Goal: Task Accomplishment & Management: Manage account settings

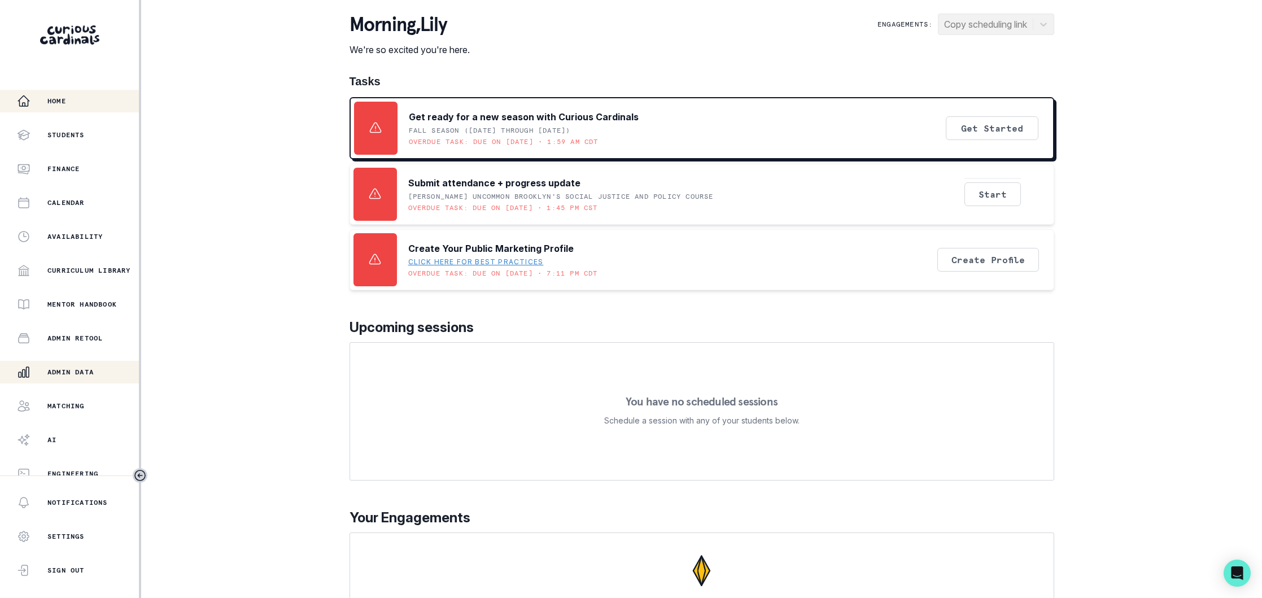
click at [84, 369] on p "Admin Data" at bounding box center [70, 371] width 46 height 9
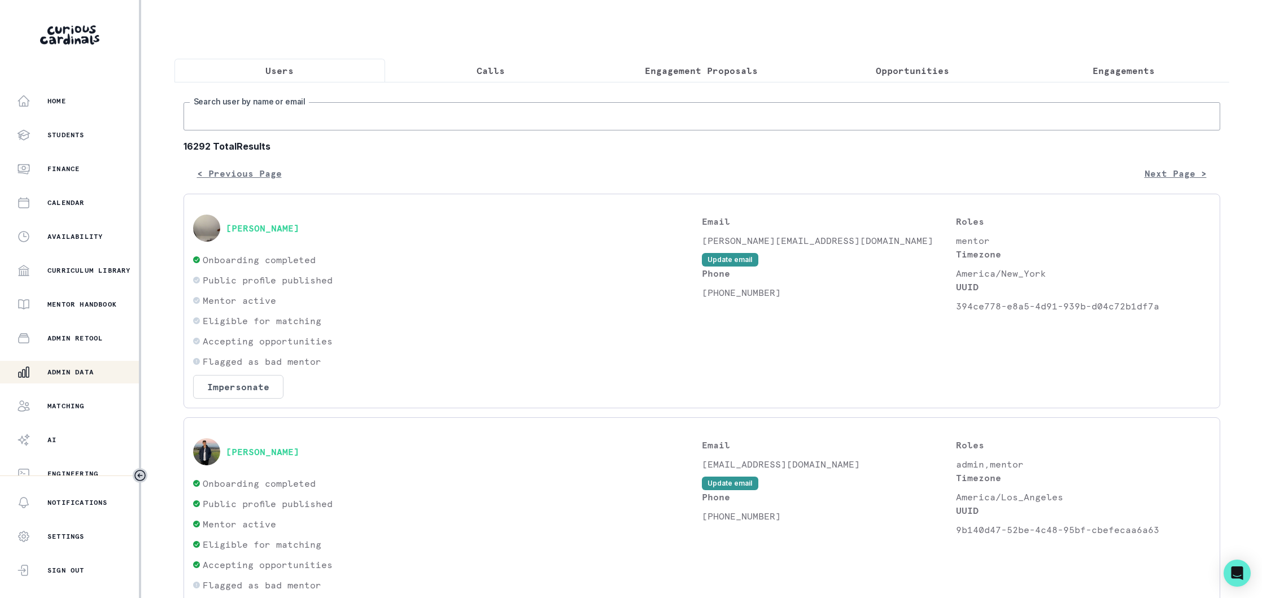
click at [395, 115] on input "Search user by name or email" at bounding box center [701, 116] width 1036 height 28
type input "[PERSON_NAME]"
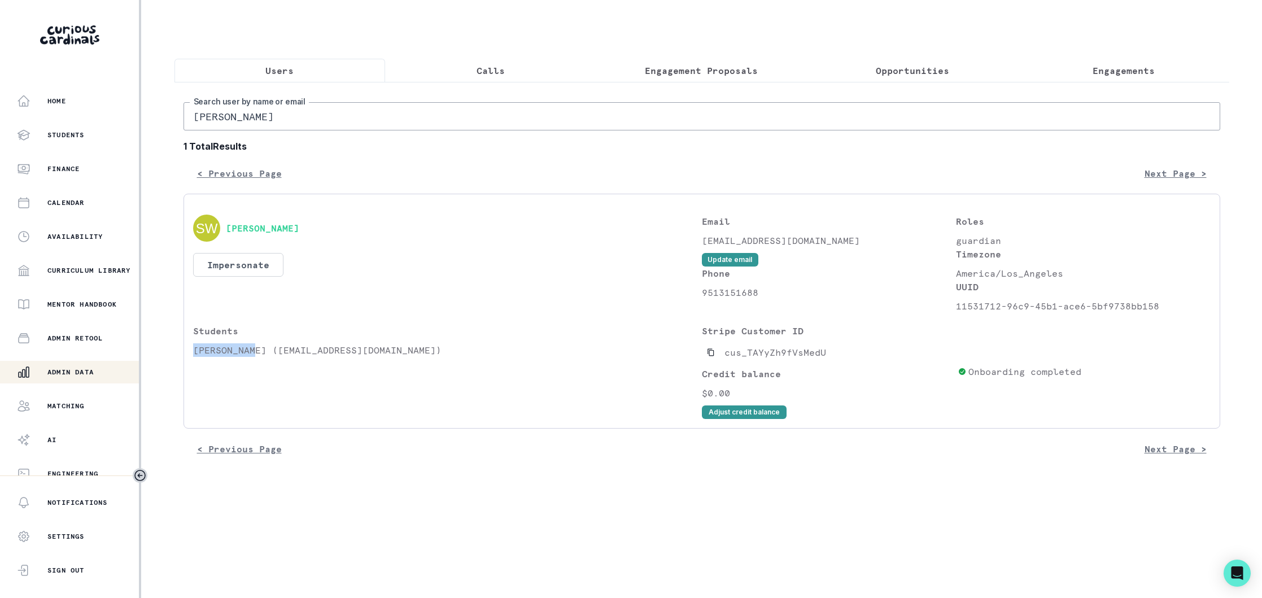
drag, startPoint x: 254, startPoint y: 347, endPoint x: 192, endPoint y: 353, distance: 62.3
click at [192, 353] on div "[PERSON_NAME] Impersonate Confirmation Are you sure? Impersonating means that w…" at bounding box center [701, 311] width 1036 height 235
drag, startPoint x: 286, startPoint y: 117, endPoint x: 186, endPoint y: 115, distance: 99.9
click at [186, 115] on input "[PERSON_NAME]" at bounding box center [701, 116] width 1036 height 28
paste input "[PERSON_NAME][EMAIL_ADDRESS][PERSON_NAME][DOMAIN_NAME]"
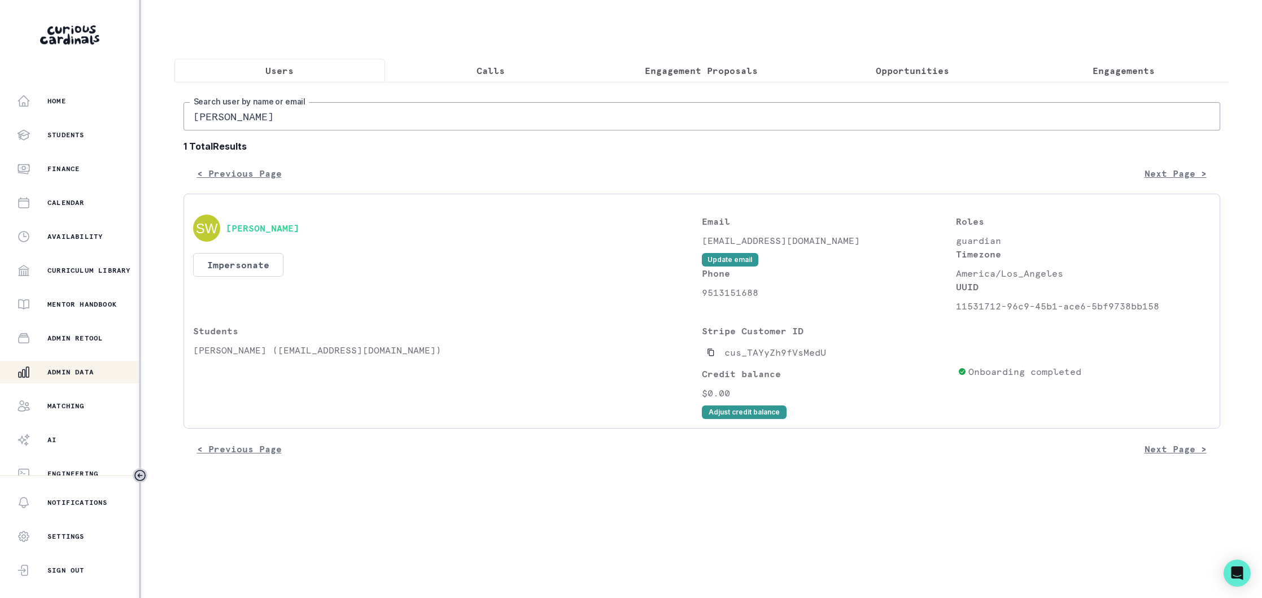
type input "[PERSON_NAME][EMAIL_ADDRESS][PERSON_NAME][DOMAIN_NAME]"
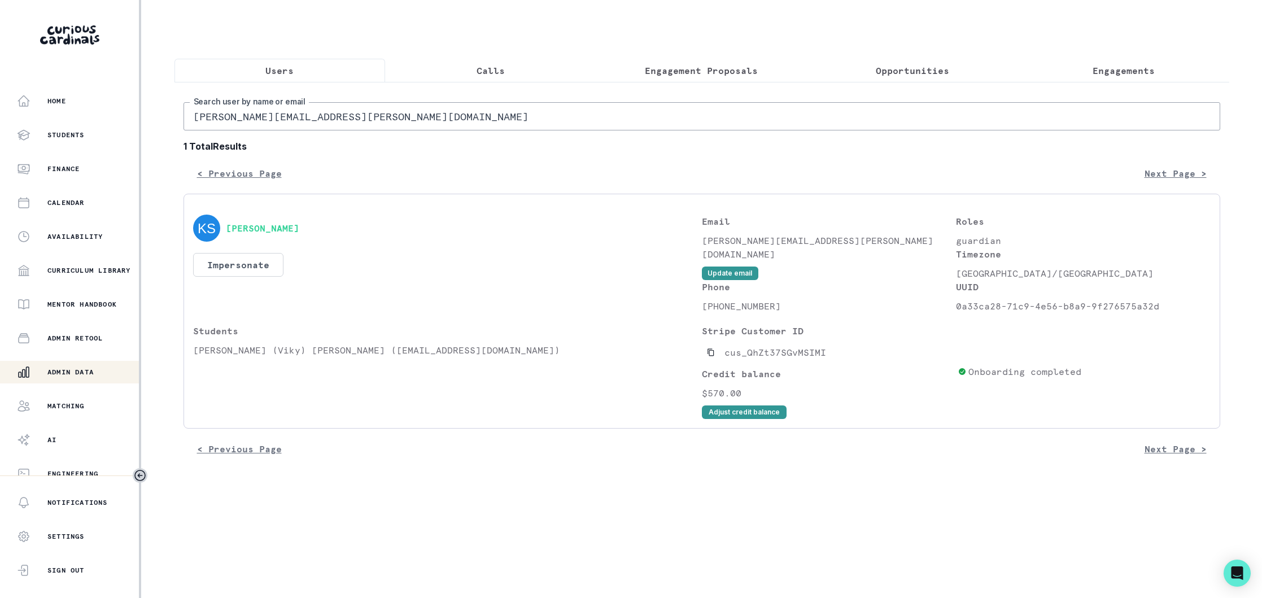
drag, startPoint x: 1117, startPoint y: 72, endPoint x: 619, endPoint y: 168, distance: 507.6
click at [1109, 73] on p "Engagements" at bounding box center [1123, 71] width 62 height 14
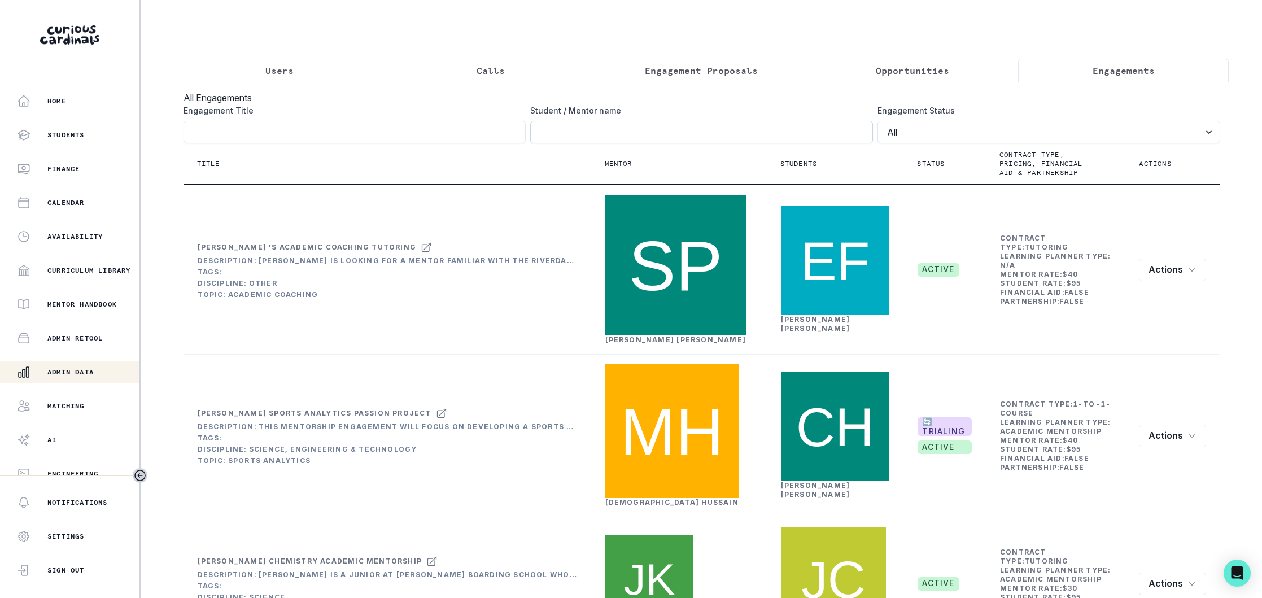
click at [570, 129] on input "Engagement Title" at bounding box center [701, 132] width 343 height 23
type input "vikram"
click button "submit" at bounding box center [0, 0] width 0 height 0
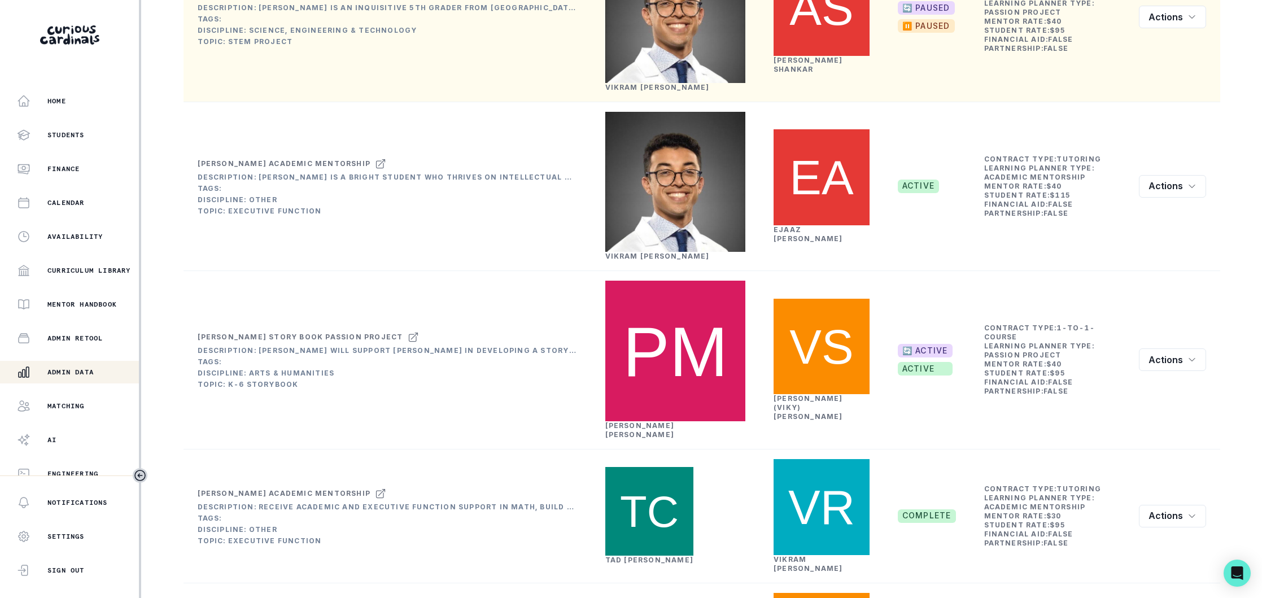
scroll to position [253, 0]
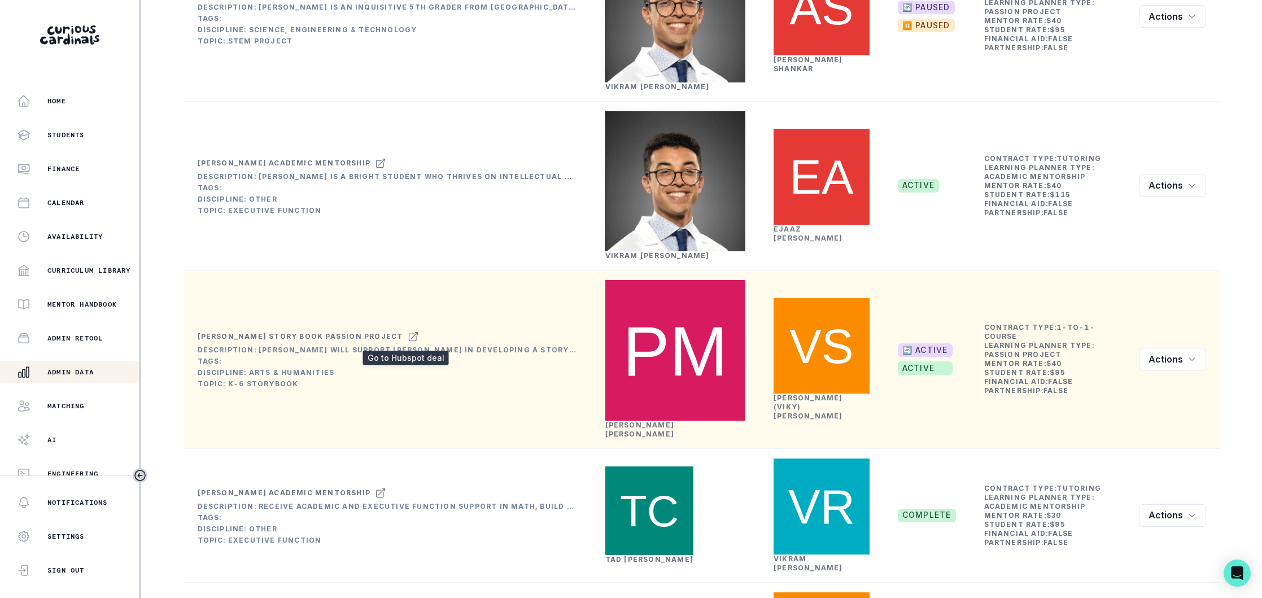
click at [408, 339] on icon at bounding box center [413, 337] width 11 height 14
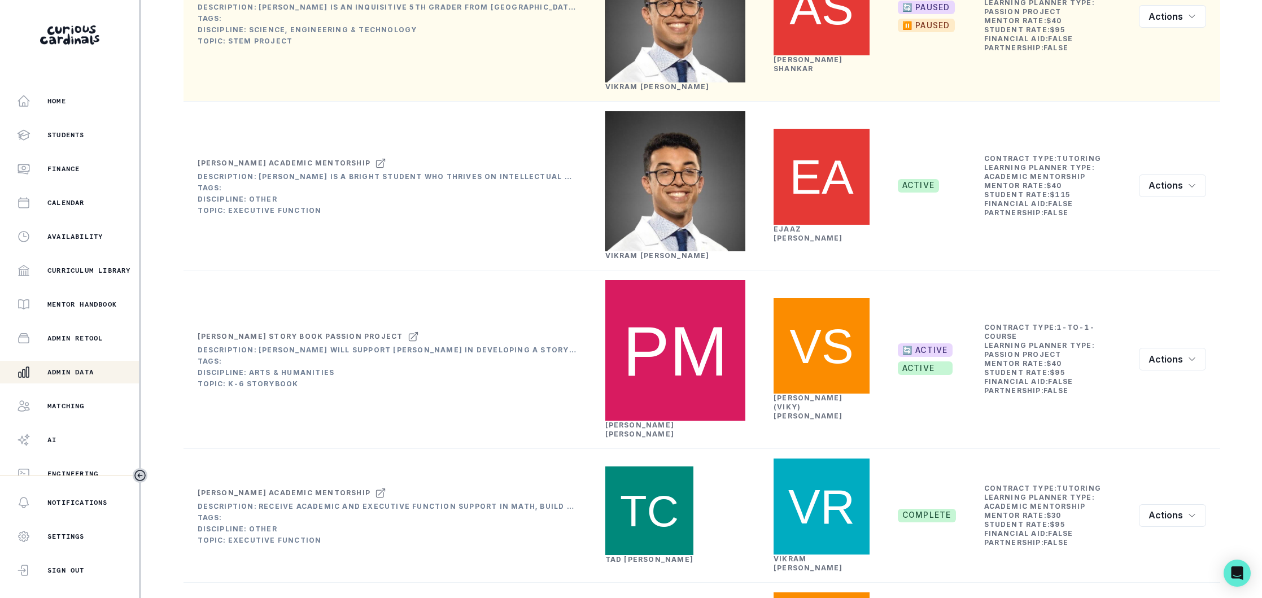
scroll to position [0, 0]
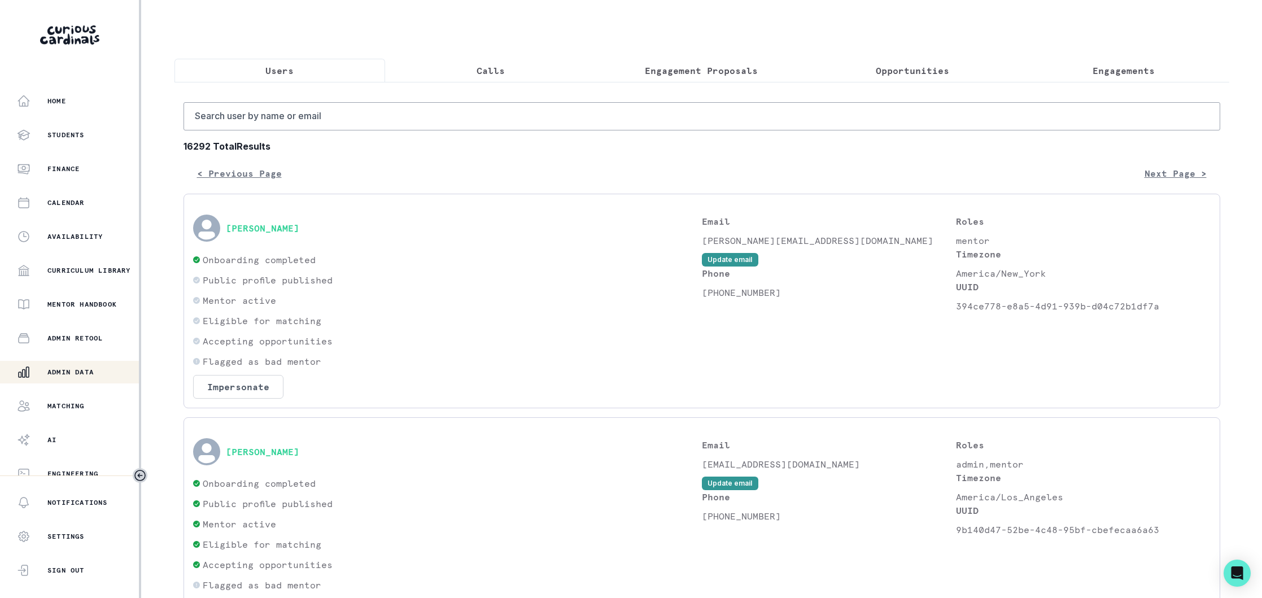
click at [285, 67] on p "Users" at bounding box center [279, 71] width 28 height 14
click at [304, 120] on input "Search user by name or email" at bounding box center [701, 116] width 1036 height 28
paste input "[PERSON_NAME][EMAIL_ADDRESS][PERSON_NAME][DOMAIN_NAME]"
type input "[PERSON_NAME][EMAIL_ADDRESS][PERSON_NAME][DOMAIN_NAME]"
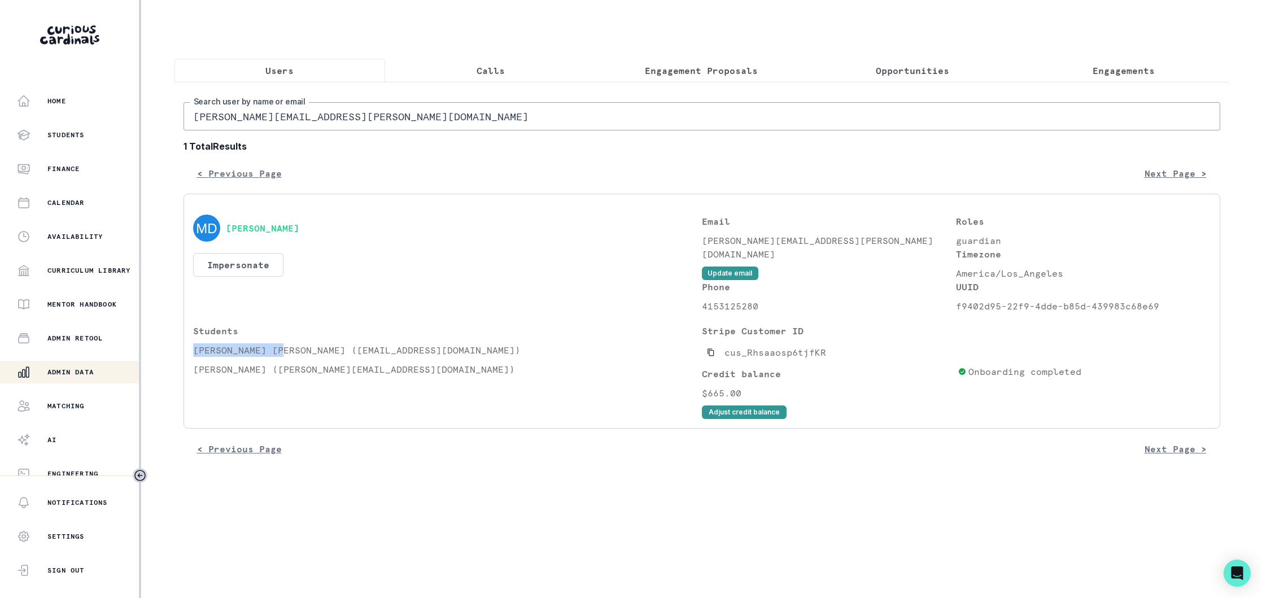
drag, startPoint x: 281, startPoint y: 349, endPoint x: 193, endPoint y: 354, distance: 88.2
click at [193, 354] on p "[PERSON_NAME] [PERSON_NAME] ([EMAIL_ADDRESS][DOMAIN_NAME])" at bounding box center [447, 350] width 509 height 14
copy p "[PERSON_NAME] [PERSON_NAME]"
drag, startPoint x: 1109, startPoint y: 68, endPoint x: 975, endPoint y: 88, distance: 134.7
click at [1109, 68] on p "Engagements" at bounding box center [1123, 71] width 62 height 14
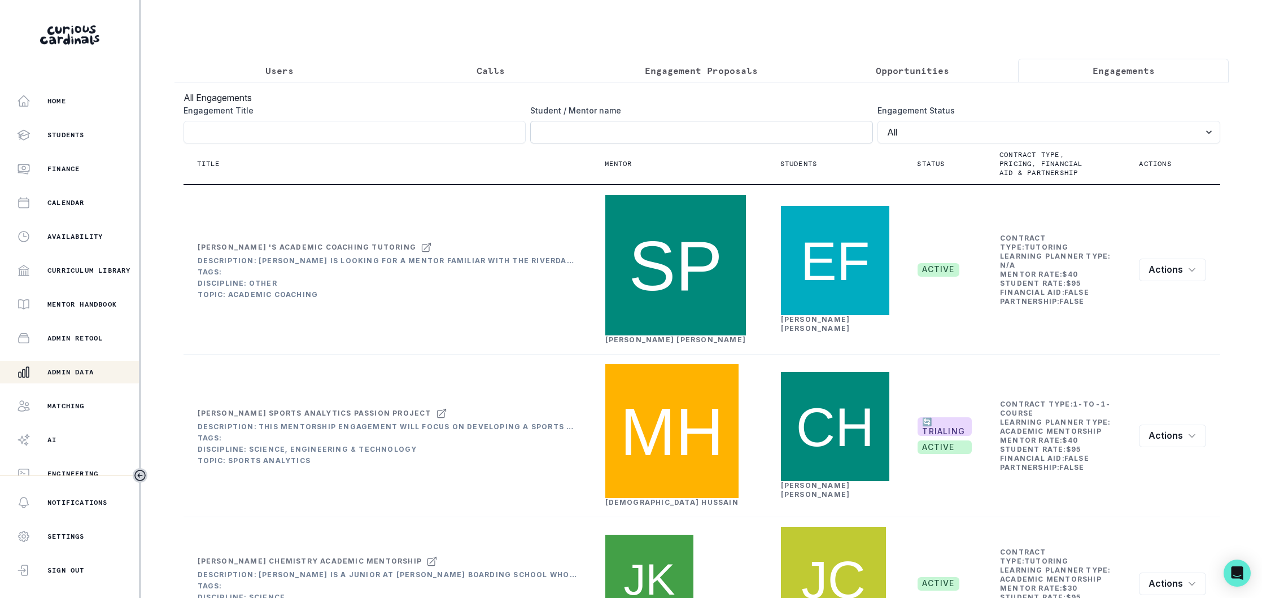
click at [576, 130] on input "Engagement Title" at bounding box center [701, 132] width 343 height 23
paste input "[PERSON_NAME] [PERSON_NAME]"
type input "[PERSON_NAME] [PERSON_NAME]"
click button "submit" at bounding box center [0, 0] width 0 height 0
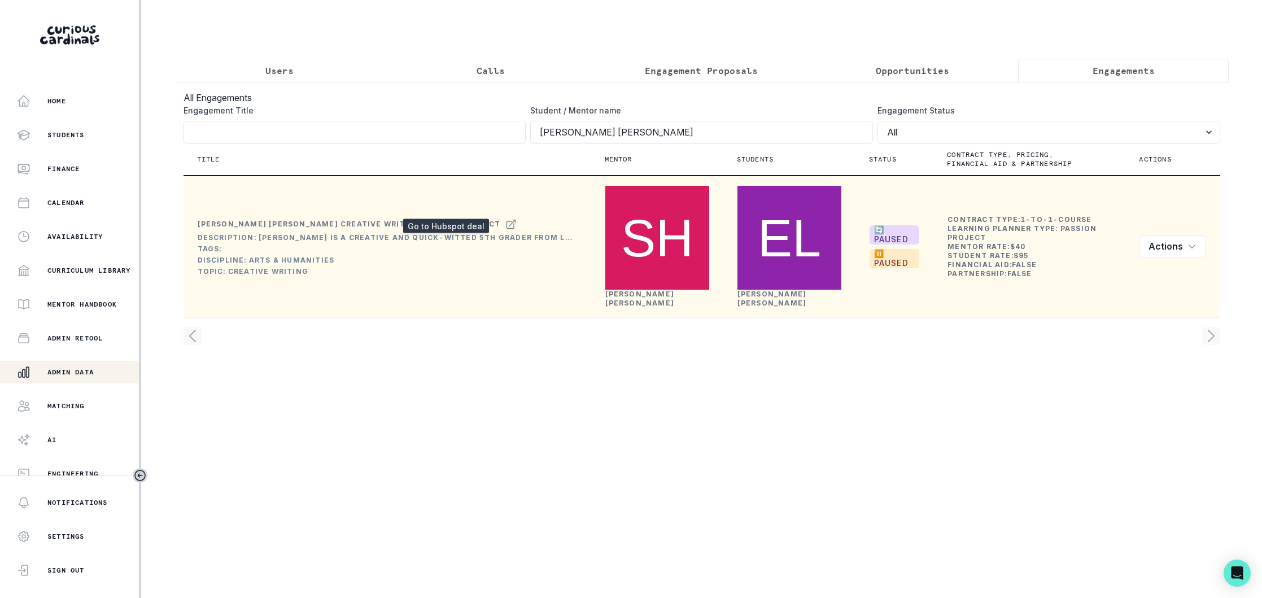
click at [505, 217] on icon at bounding box center [510, 224] width 11 height 14
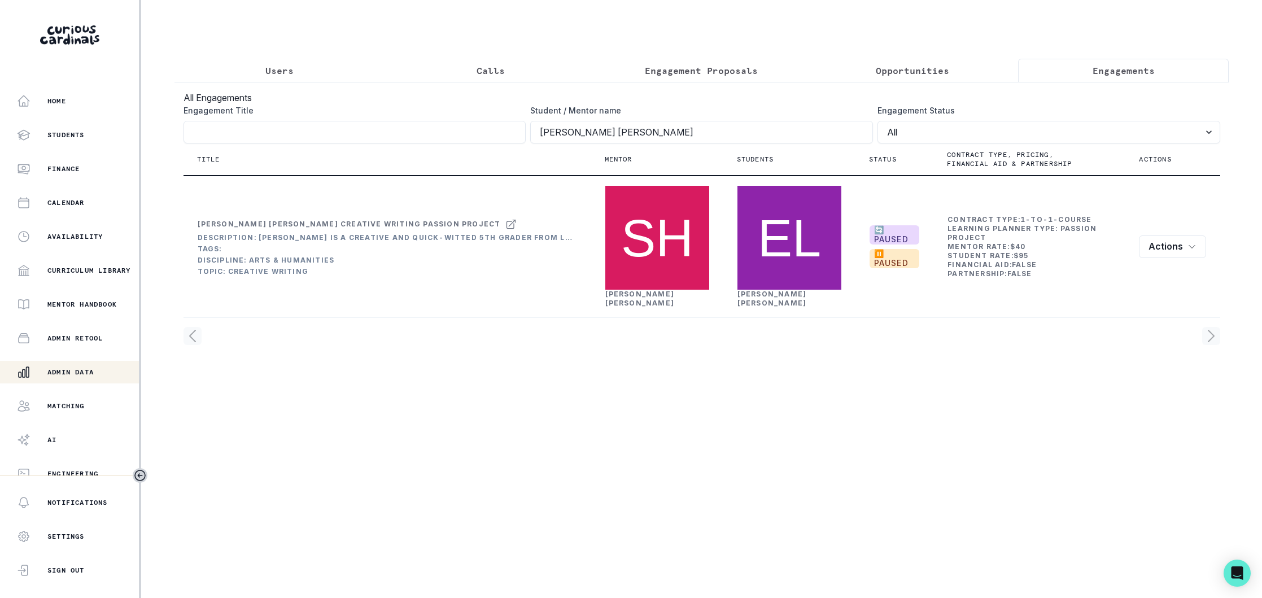
click at [1121, 70] on p "Engagements" at bounding box center [1123, 71] width 62 height 14
drag, startPoint x: 266, startPoint y: 64, endPoint x: 310, endPoint y: 64, distance: 44.0
click at [268, 64] on p "Users" at bounding box center [279, 71] width 28 height 14
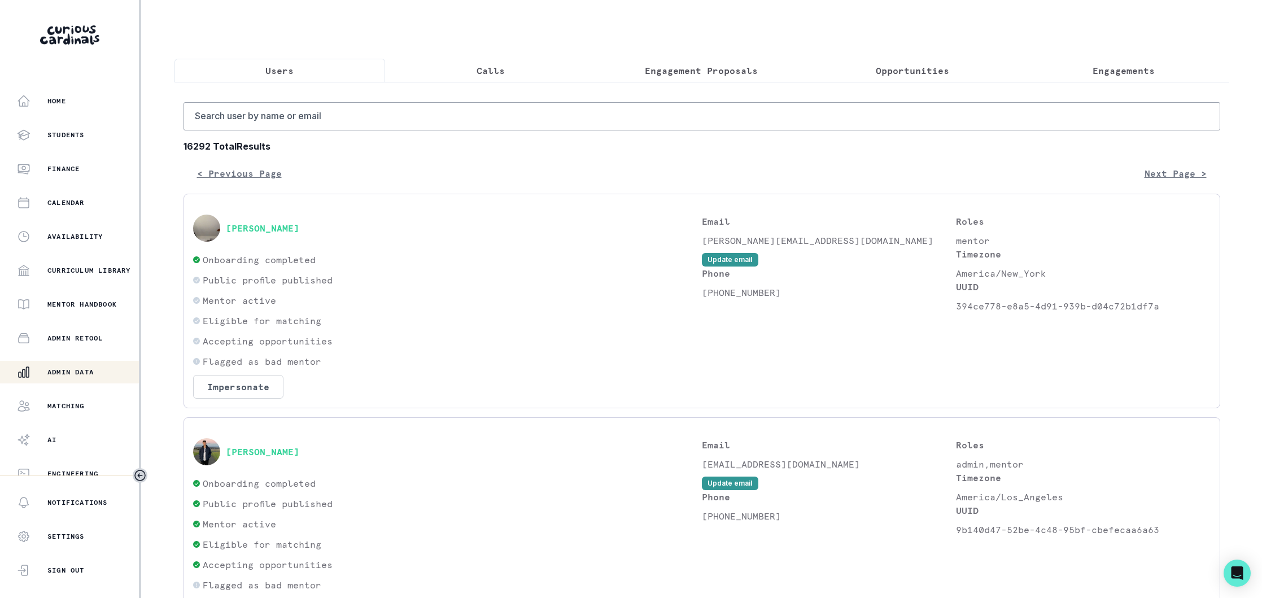
click at [1123, 68] on p "Engagements" at bounding box center [1123, 71] width 62 height 14
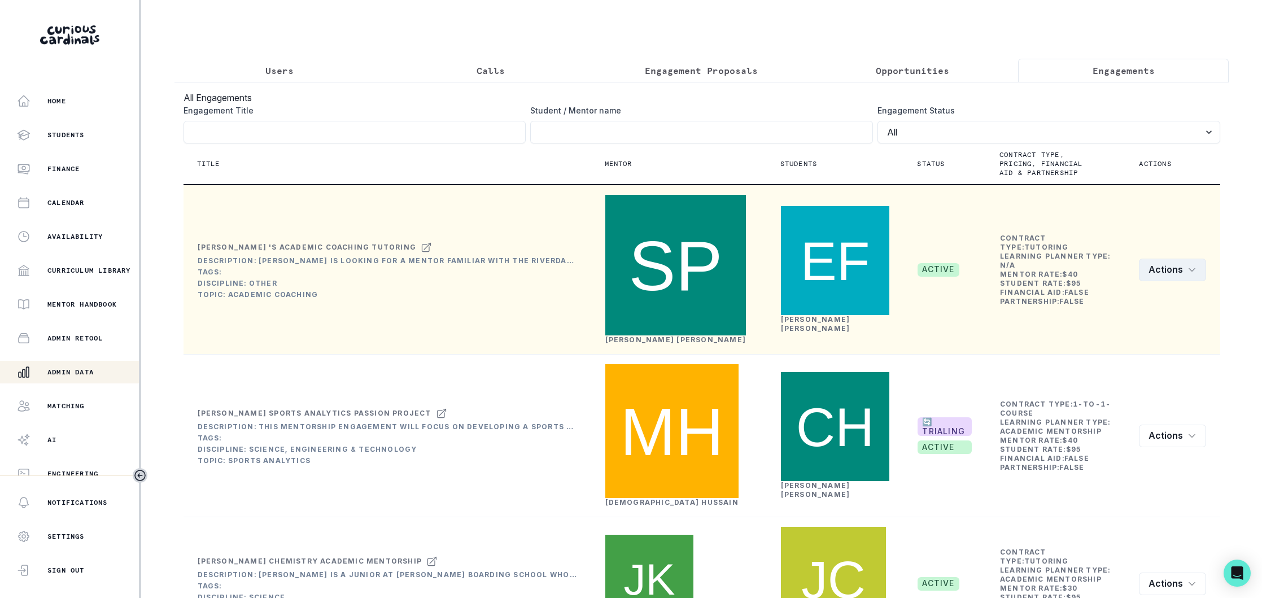
click at [1189, 265] on icon "row menu" at bounding box center [1191, 269] width 9 height 9
click at [1104, 265] on button "Edit" at bounding box center [1142, 266] width 125 height 18
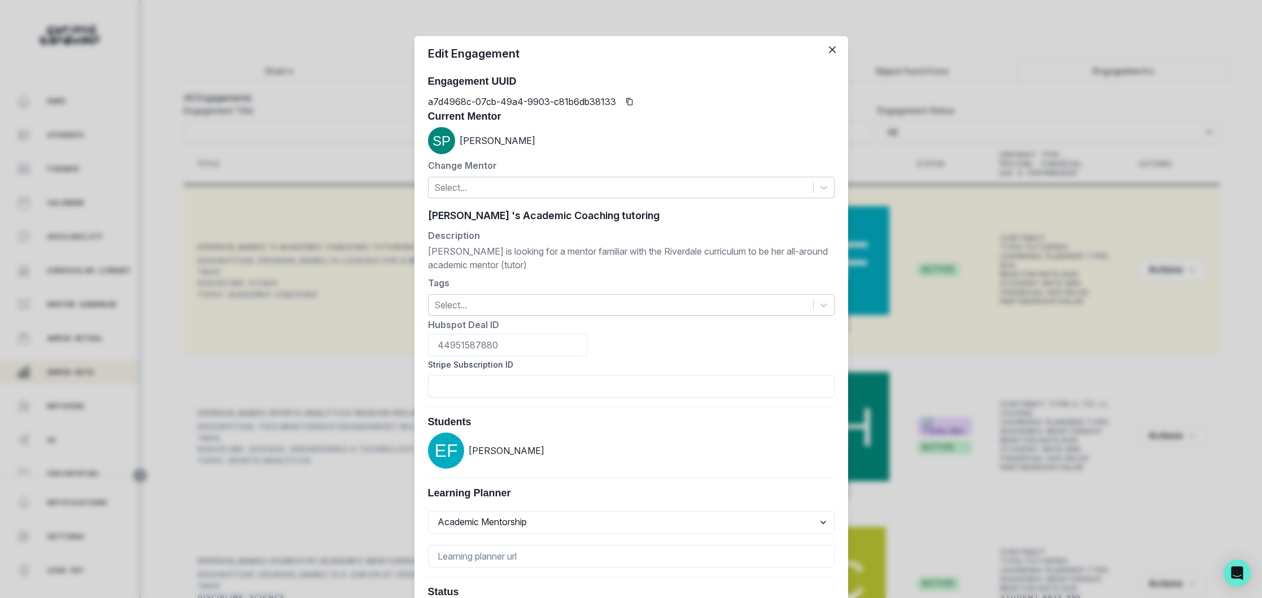
click at [539, 215] on div "[PERSON_NAME] 's Academic Coaching tutoring [PERSON_NAME] 's Academic Coaching …" at bounding box center [631, 215] width 406 height 17
click at [662, 213] on input "[PERSON_NAME] 's Academic Coaching tutoring" at bounding box center [631, 215] width 406 height 17
drag, startPoint x: 664, startPoint y: 213, endPoint x: 525, endPoint y: 219, distance: 139.6
click at [525, 220] on input "[PERSON_NAME] 's Academic Coaching tutoring" at bounding box center [631, 215] width 406 height 17
paste input "ll-Around Academic Mentorship"
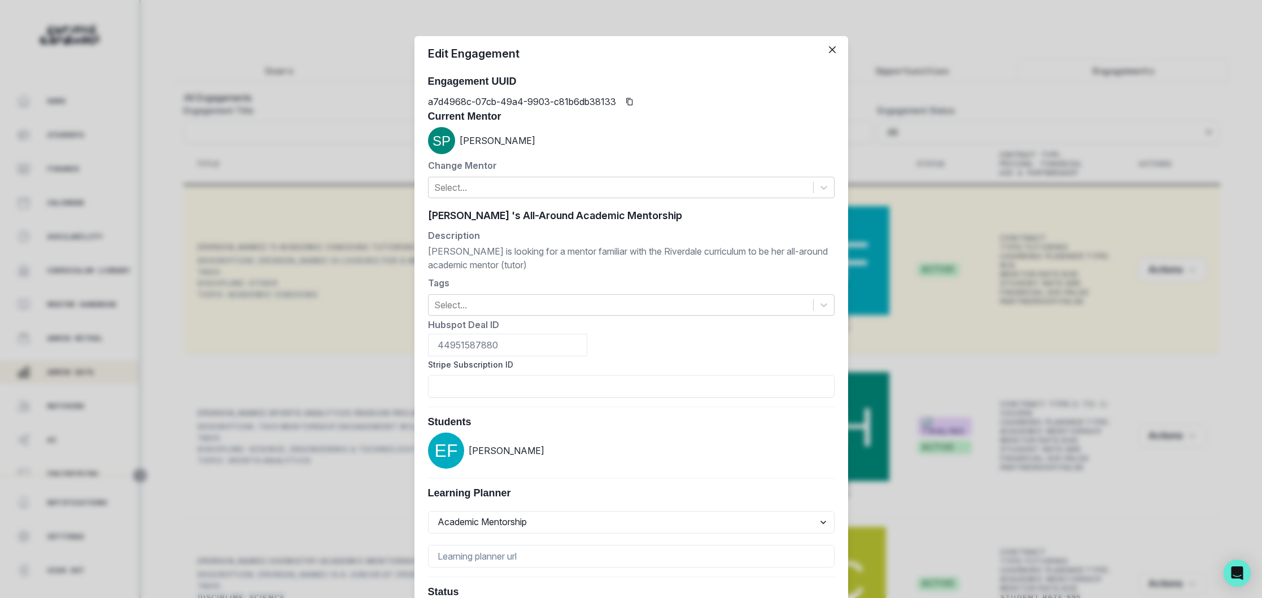
click at [463, 215] on input "[PERSON_NAME] 's All-Around Academic Mentorship" at bounding box center [631, 215] width 406 height 17
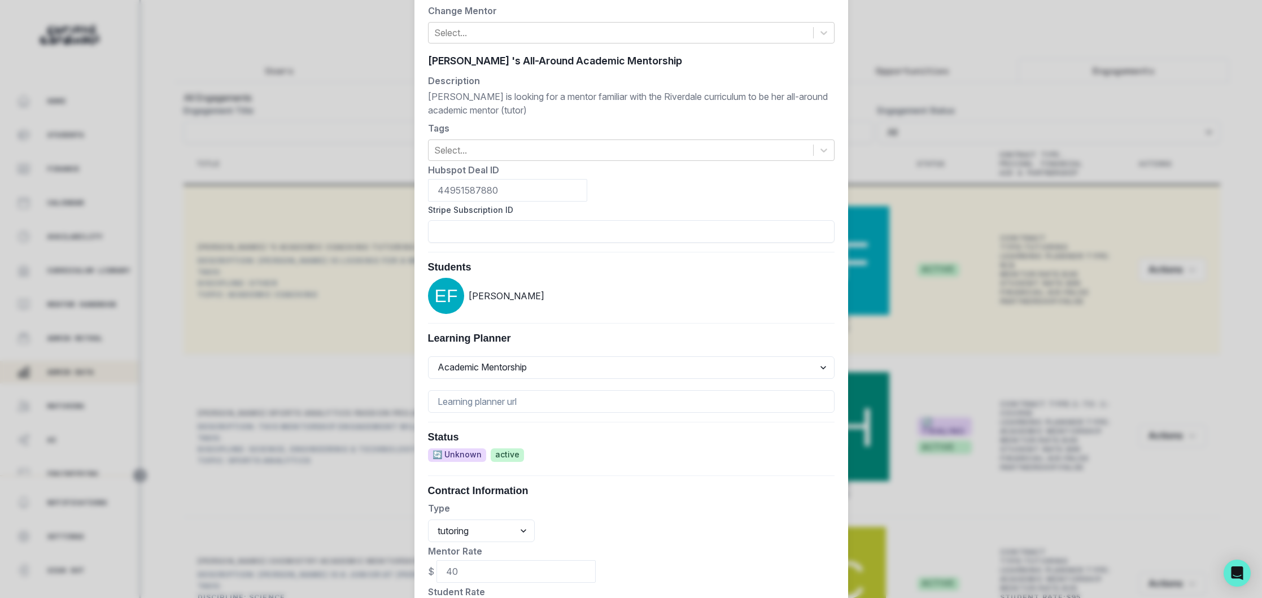
scroll to position [157, 0]
click at [509, 54] on input "[PERSON_NAME] 's All-Around Academic Mentorship" at bounding box center [631, 58] width 406 height 17
type input "[PERSON_NAME] All-Around Academic Mentorship"
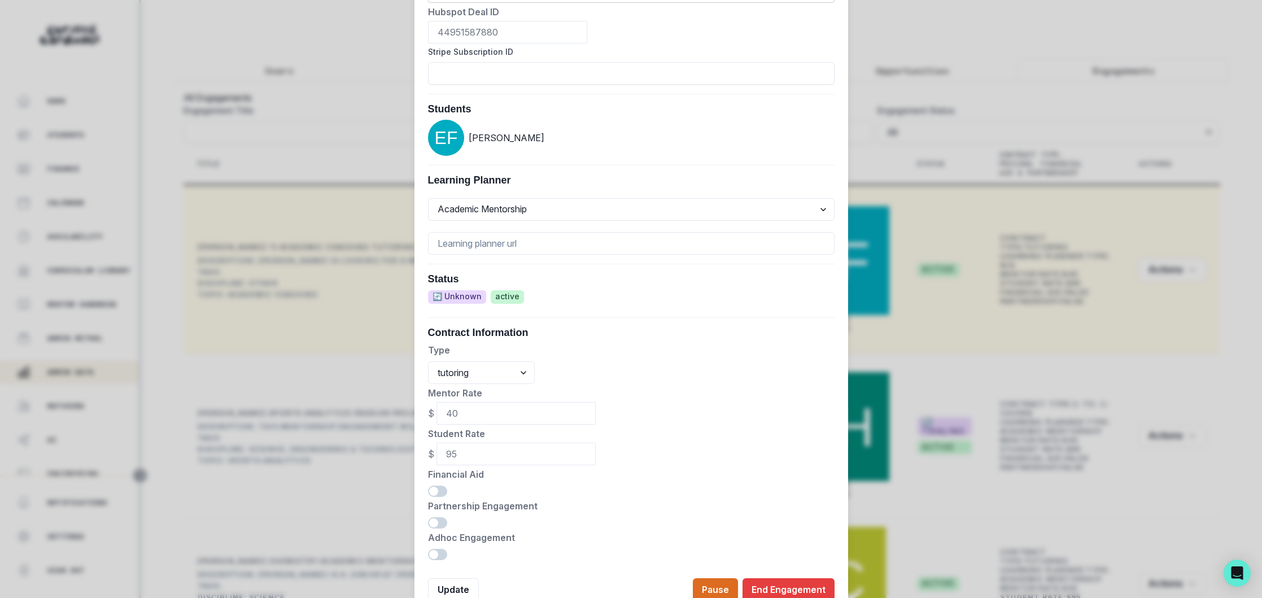
scroll to position [361, 0]
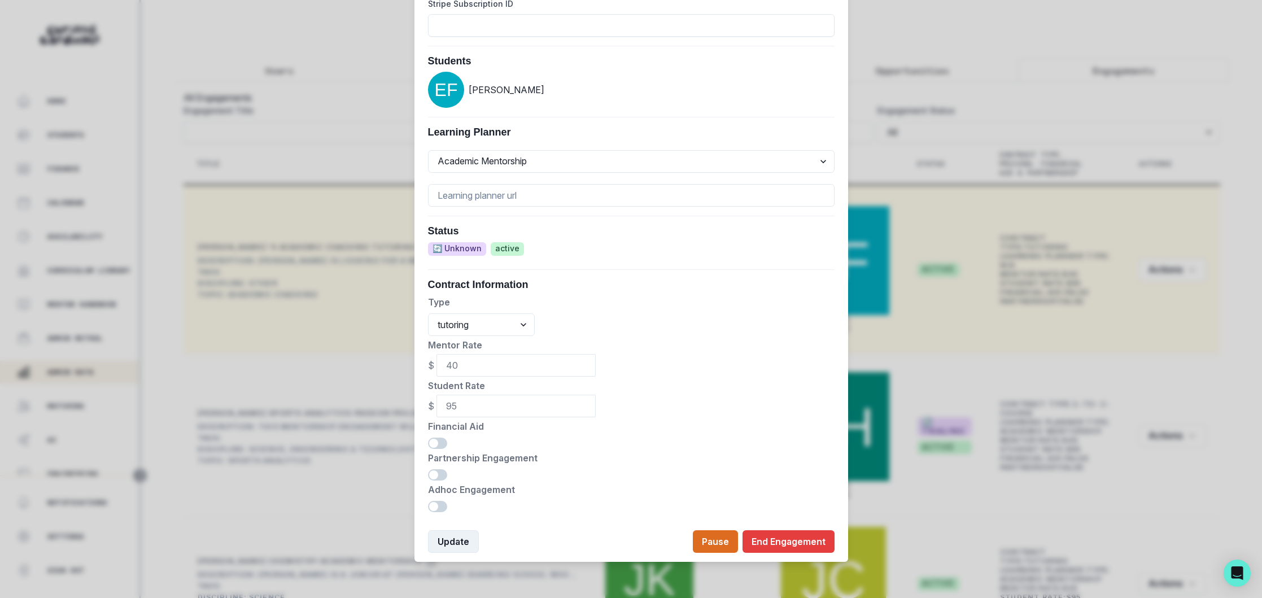
click at [448, 544] on button "Update" at bounding box center [453, 541] width 51 height 23
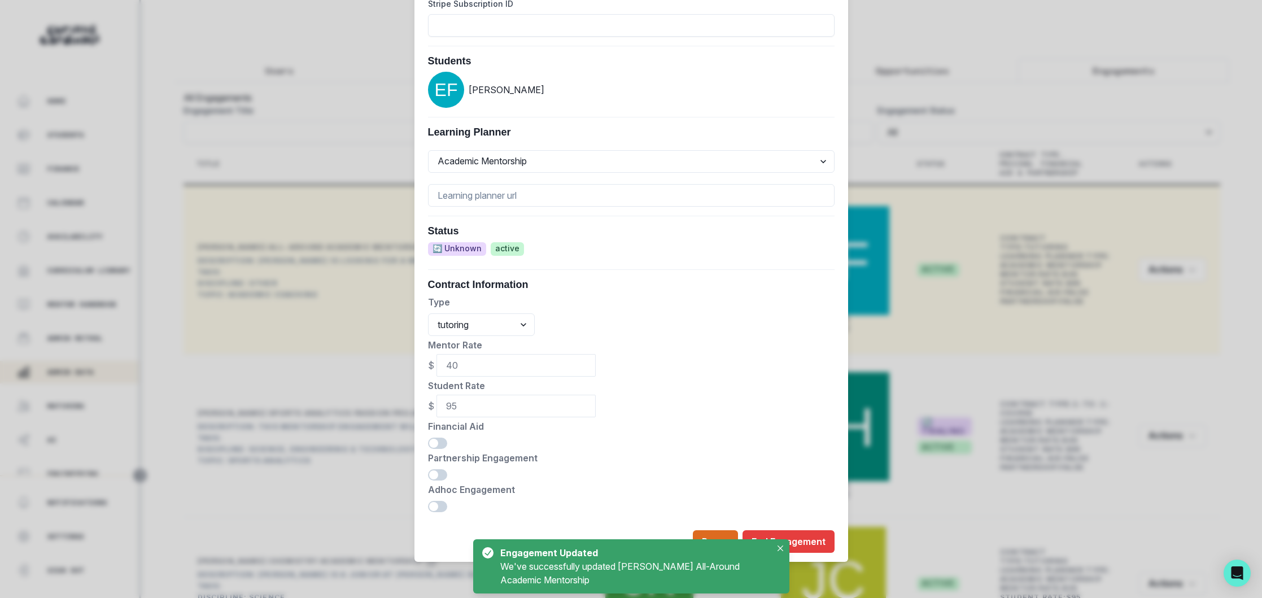
click at [328, 153] on div "Edit Engagement Engagement UUID a7d4968c-07cb-49a4-9903-c81b6db38133 Current Me…" at bounding box center [631, 299] width 1262 height 598
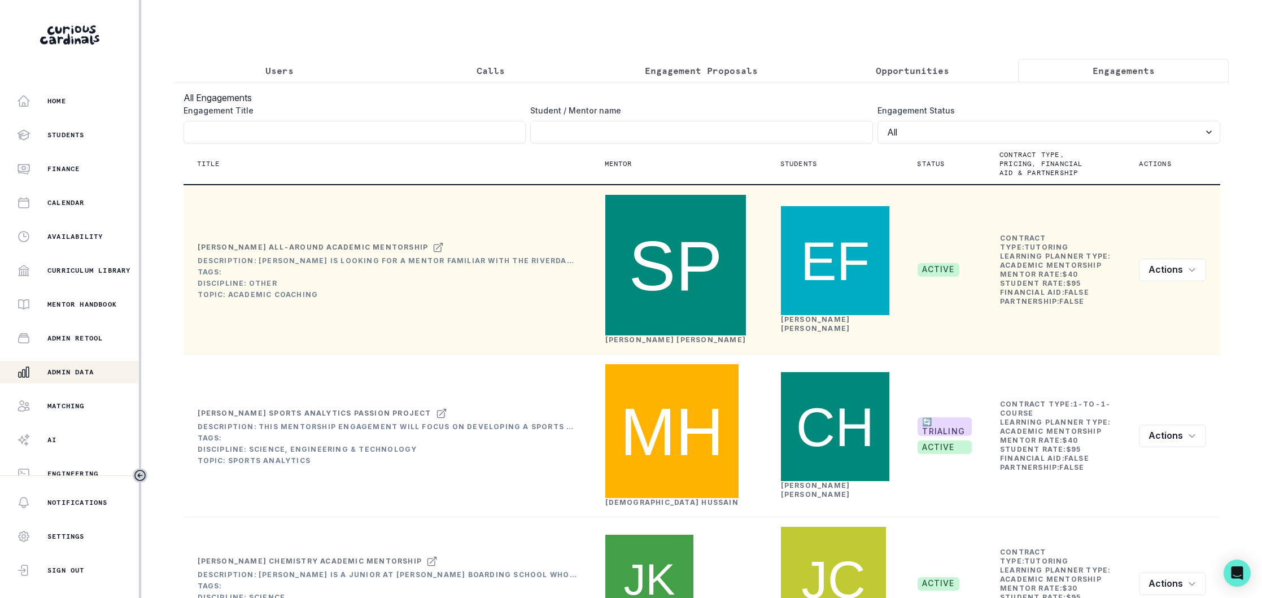
click at [283, 73] on p "Users" at bounding box center [279, 71] width 28 height 14
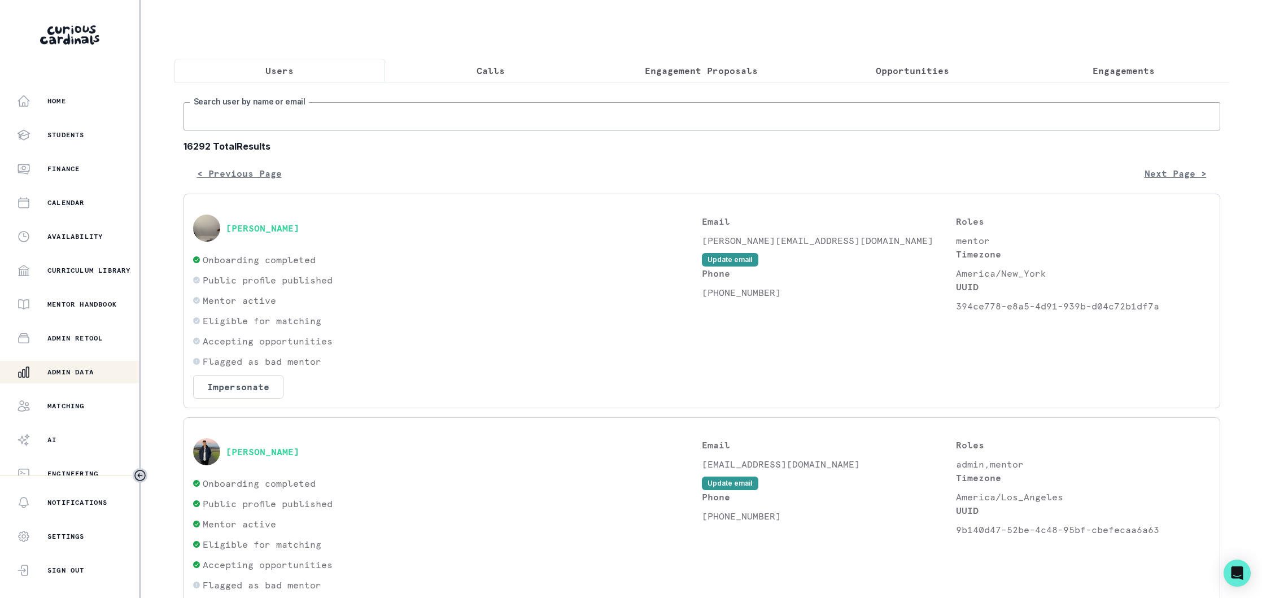
click at [349, 115] on input "Search user by name or email" at bounding box center [701, 116] width 1036 height 28
type input "skye hor"
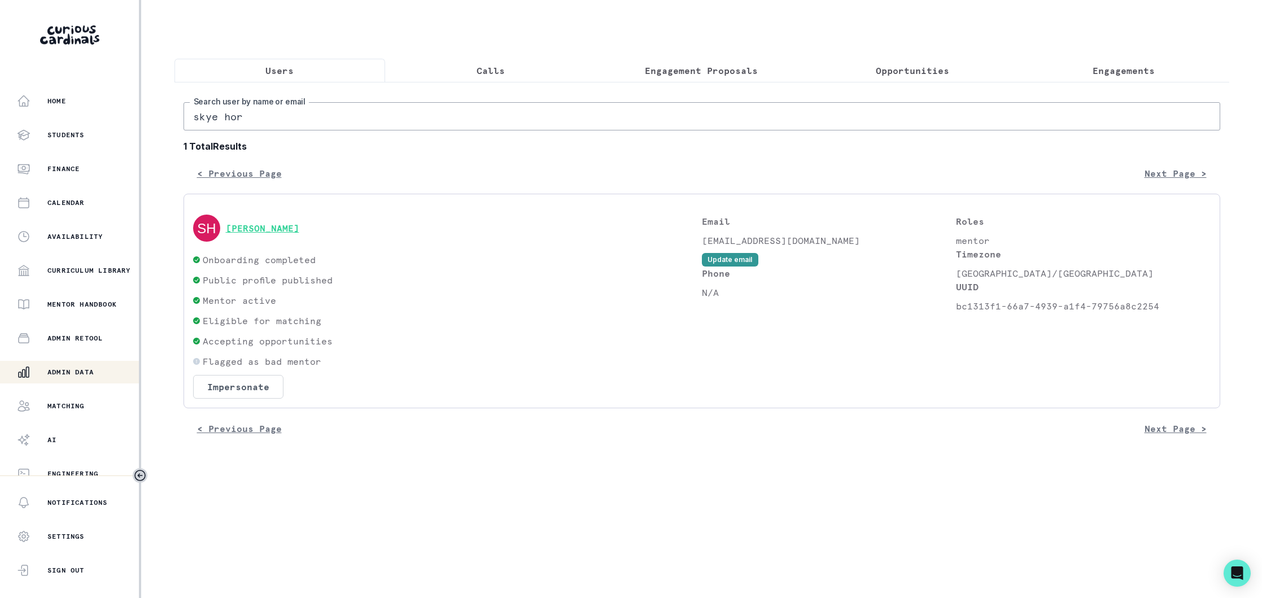
click at [287, 232] on button "[PERSON_NAME]" at bounding box center [262, 227] width 73 height 11
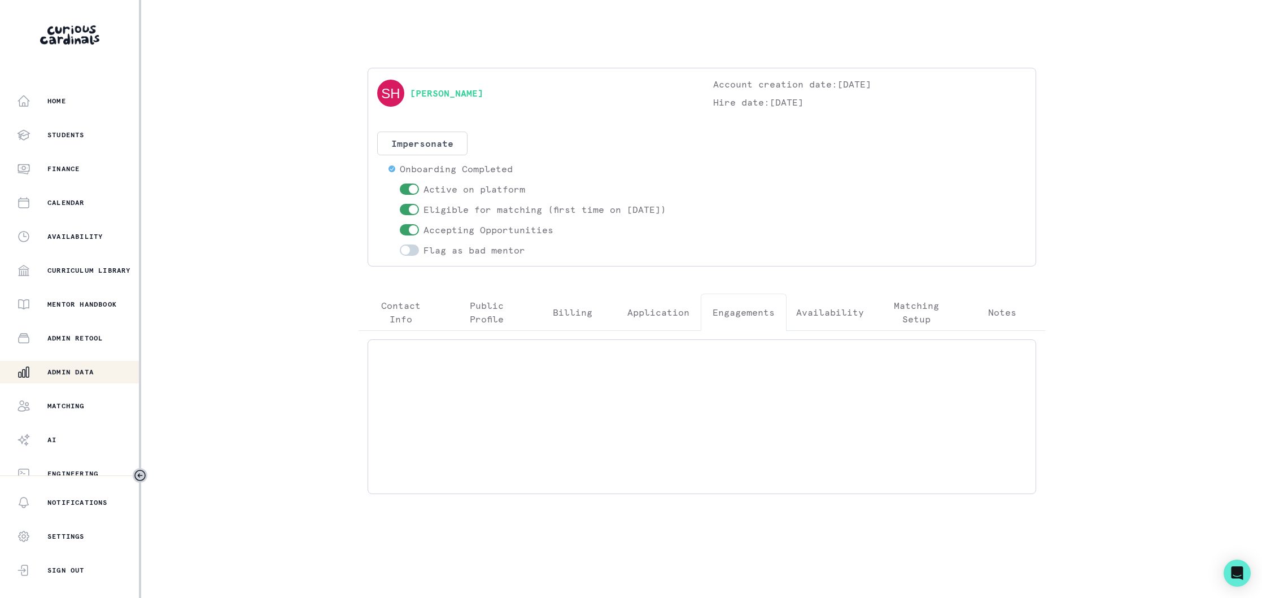
click at [738, 309] on p "Engagements" at bounding box center [743, 312] width 62 height 14
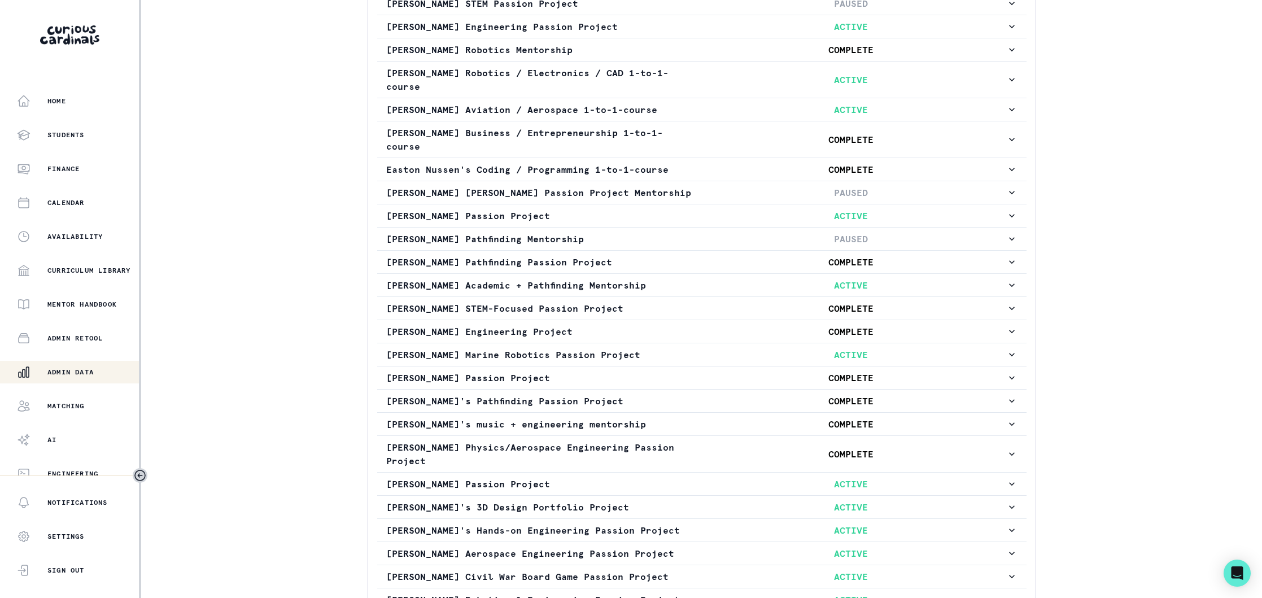
scroll to position [536, 0]
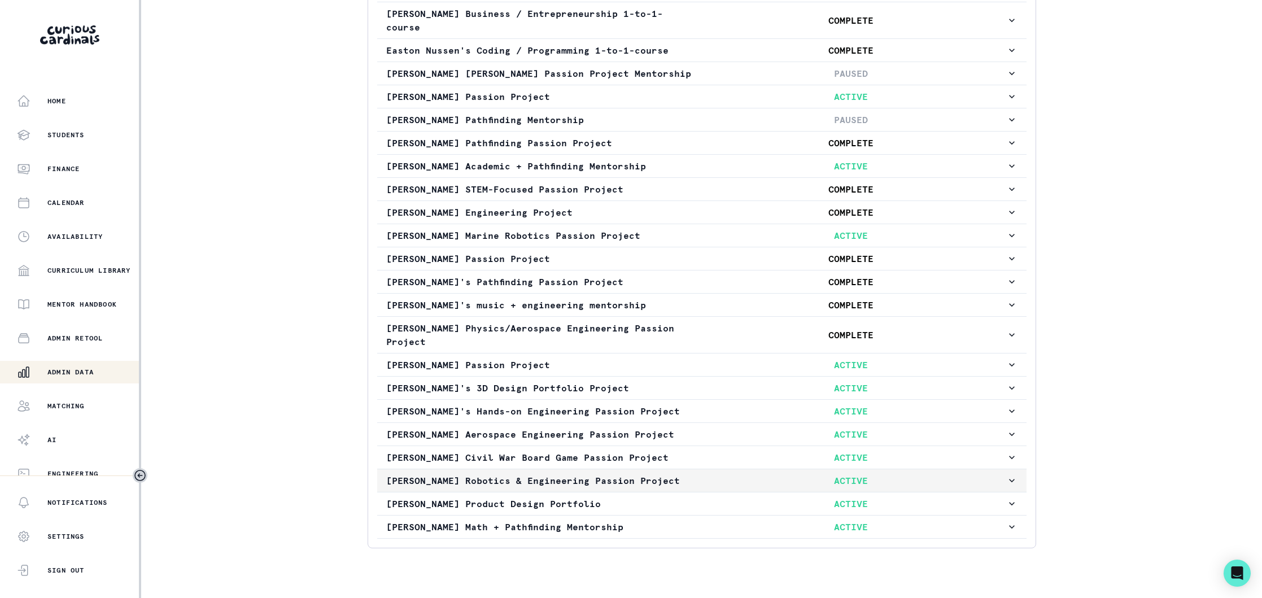
click at [678, 474] on p "[PERSON_NAME] Robotics & Engineering Passion Project" at bounding box center [541, 481] width 310 height 14
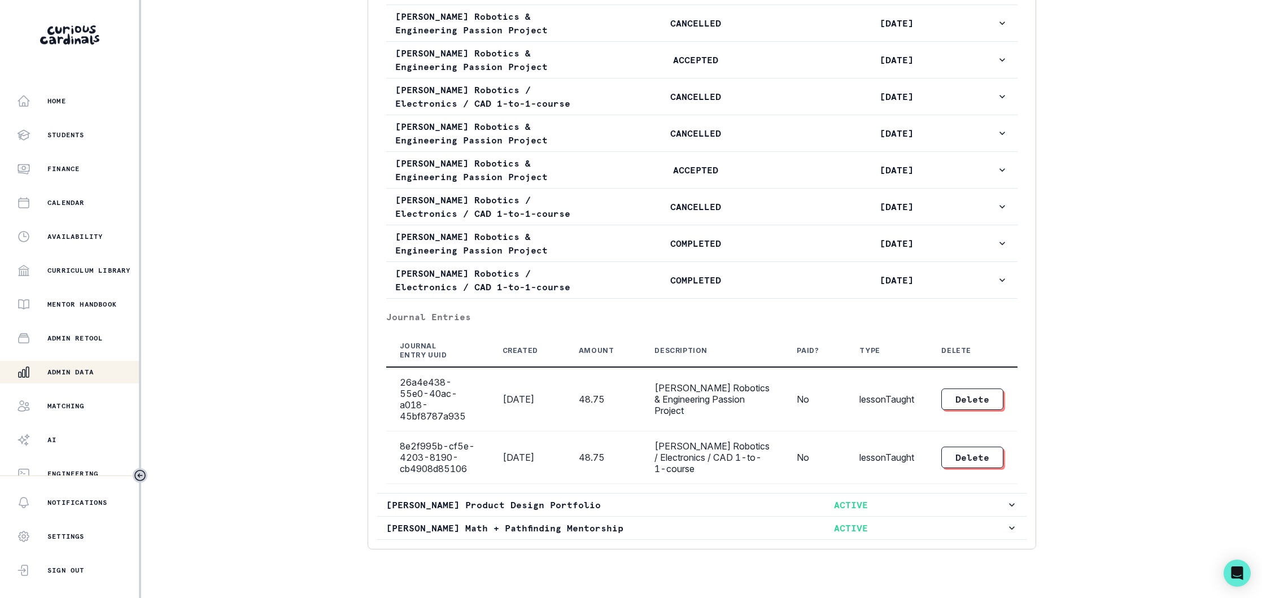
scroll to position [2228, 0]
drag, startPoint x: 82, startPoint y: 374, endPoint x: 90, endPoint y: 370, distance: 8.3
click at [82, 374] on p "Admin Data" at bounding box center [70, 371] width 46 height 9
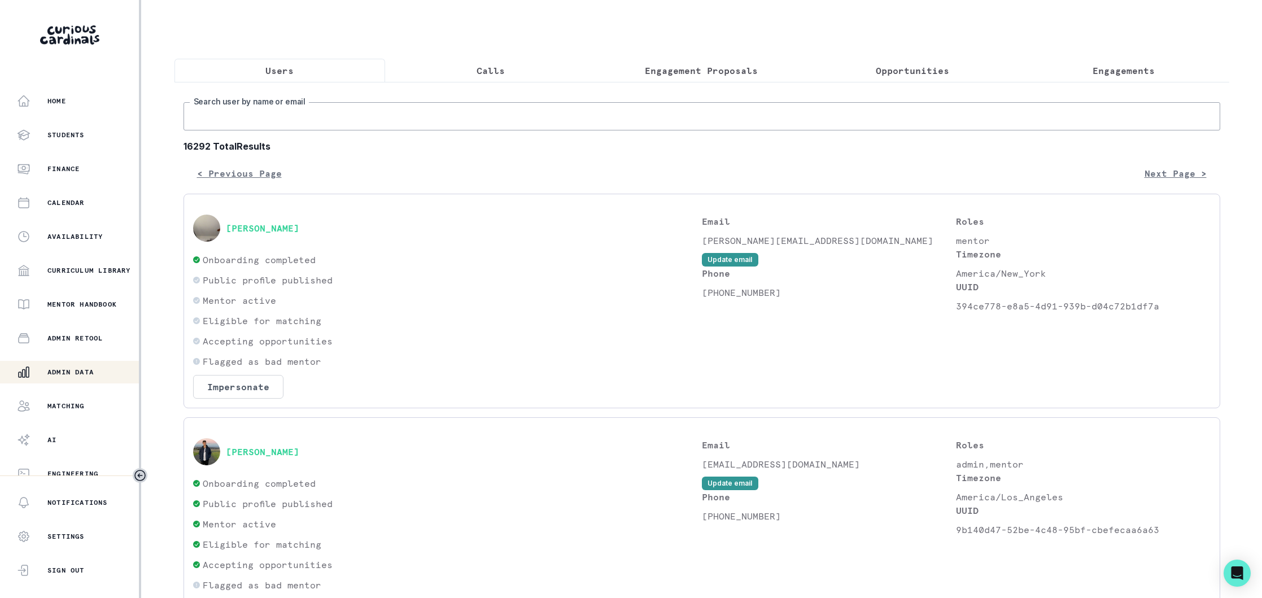
click at [373, 113] on input "Search user by name or email" at bounding box center [701, 116] width 1036 height 28
type input "[PERSON_NAME]"
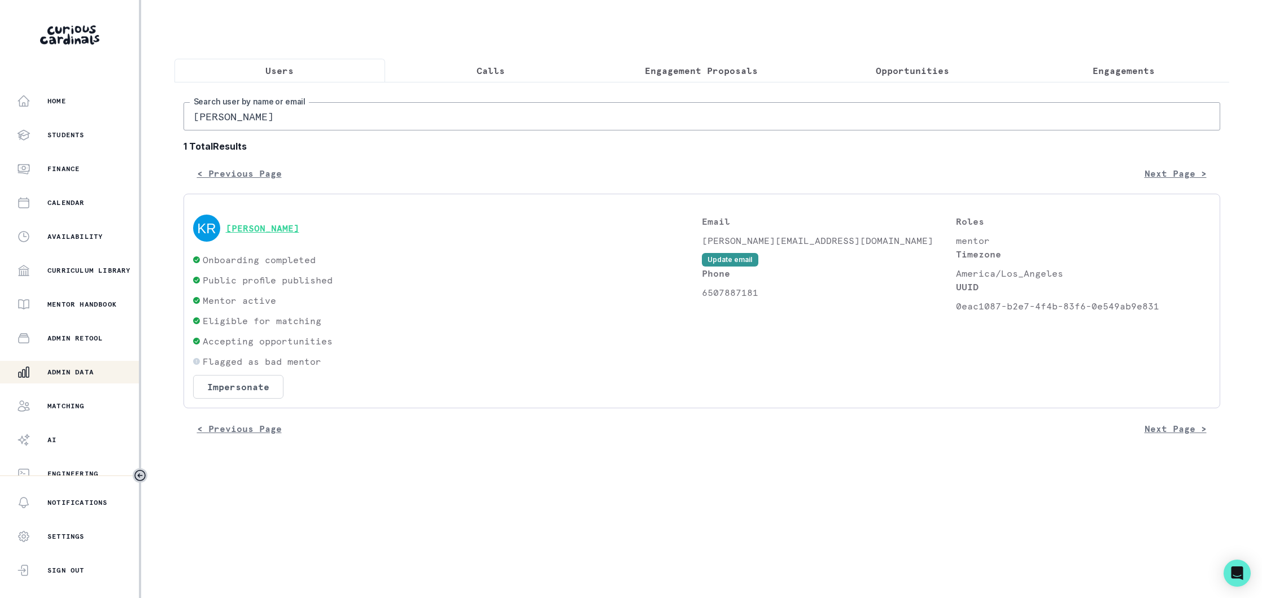
click at [279, 229] on button "[PERSON_NAME]" at bounding box center [262, 227] width 73 height 11
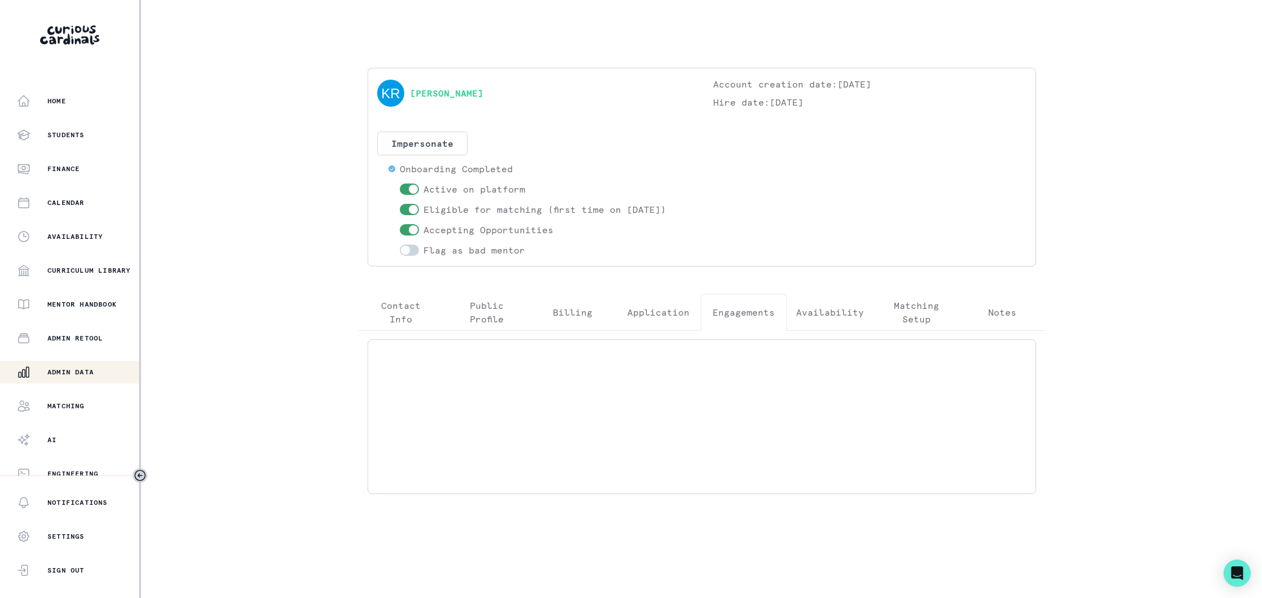
click at [748, 318] on p "Engagements" at bounding box center [743, 312] width 62 height 14
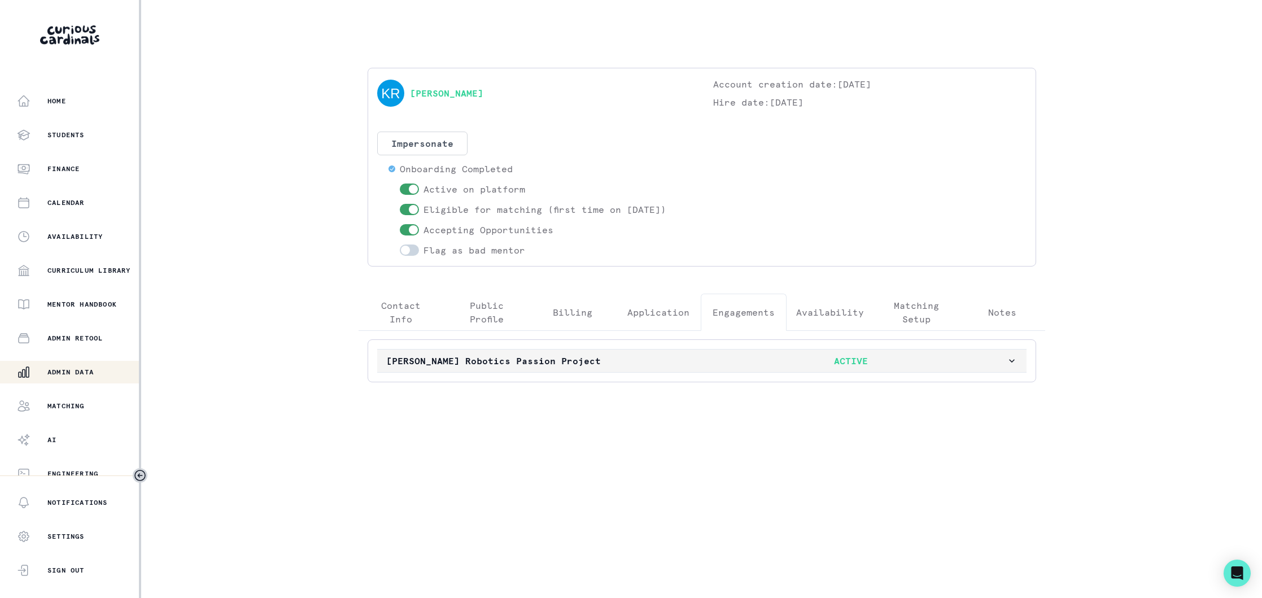
click at [655, 358] on p "[PERSON_NAME] Robotics Passion Project" at bounding box center [541, 361] width 310 height 14
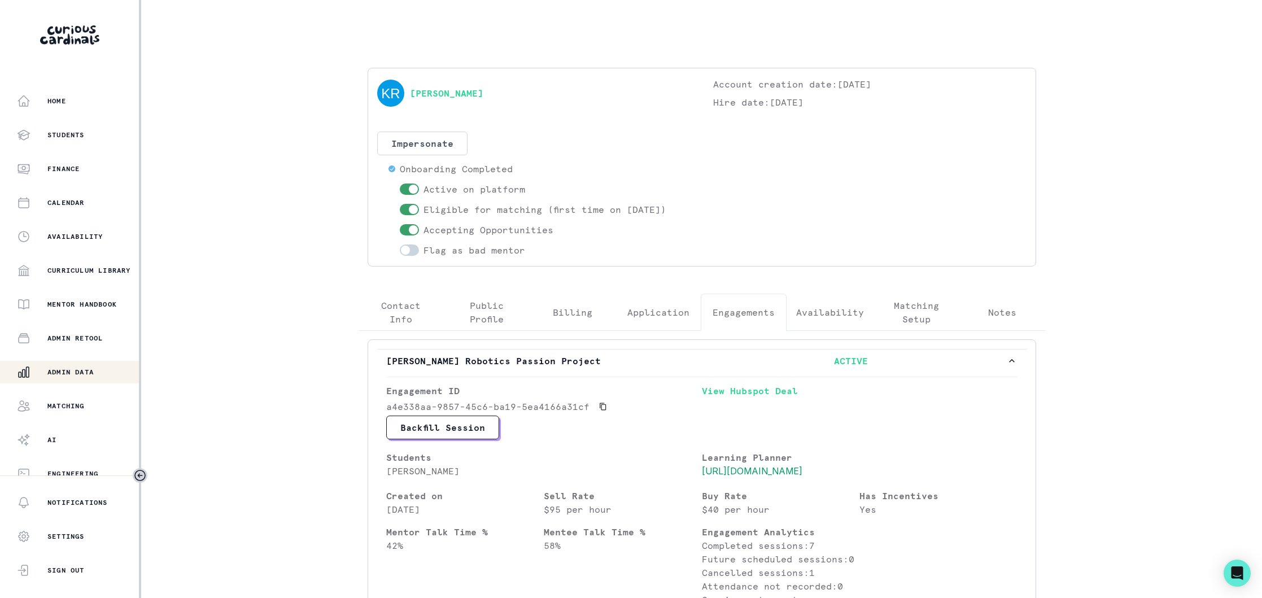
drag, startPoint x: 72, startPoint y: 371, endPoint x: 148, endPoint y: 336, distance: 83.3
click at [72, 371] on p "Admin Data" at bounding box center [70, 371] width 46 height 9
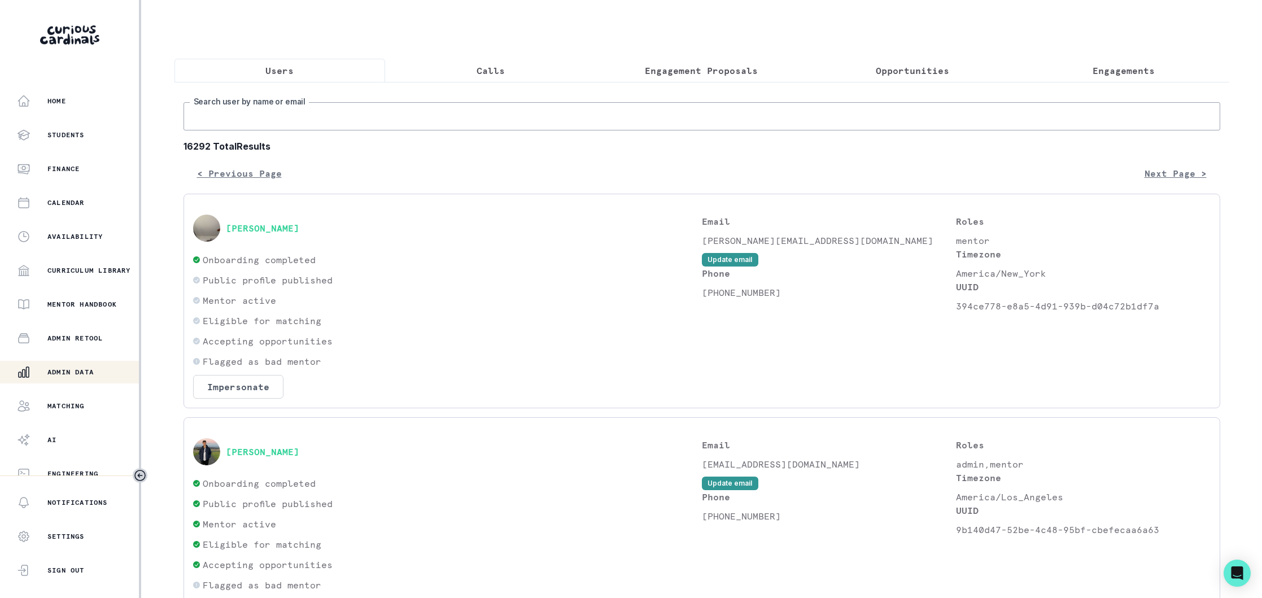
click at [324, 126] on input "Search user by name or email" at bounding box center [701, 116] width 1036 height 28
type input "skye ho"
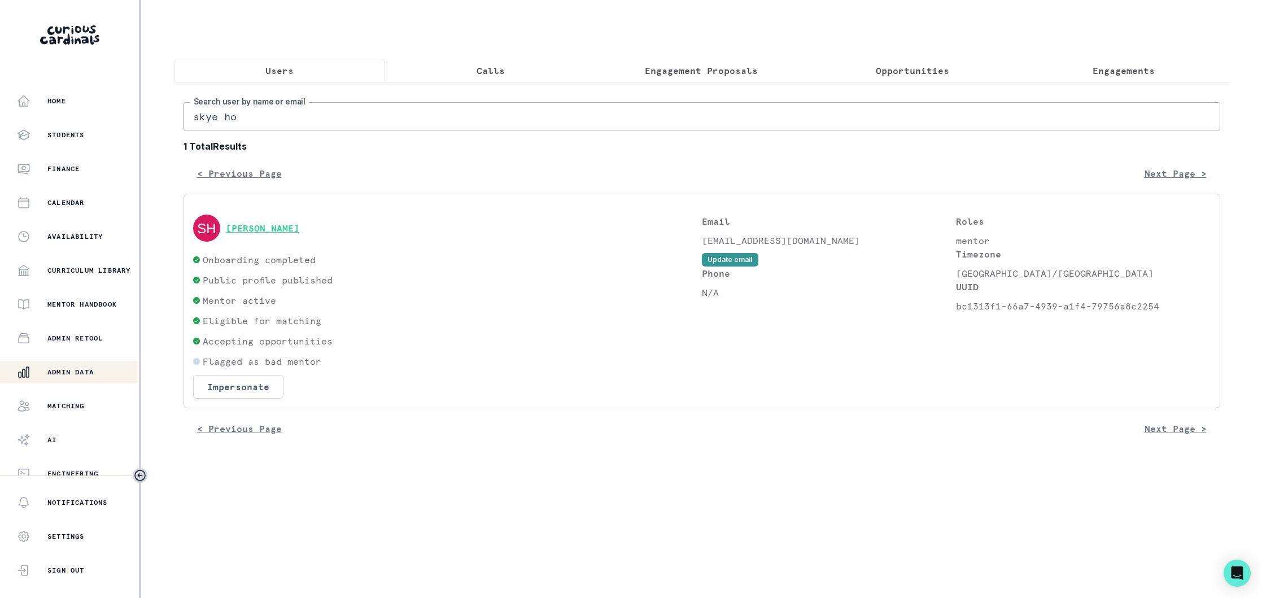
click at [273, 229] on button "[PERSON_NAME]" at bounding box center [262, 227] width 73 height 11
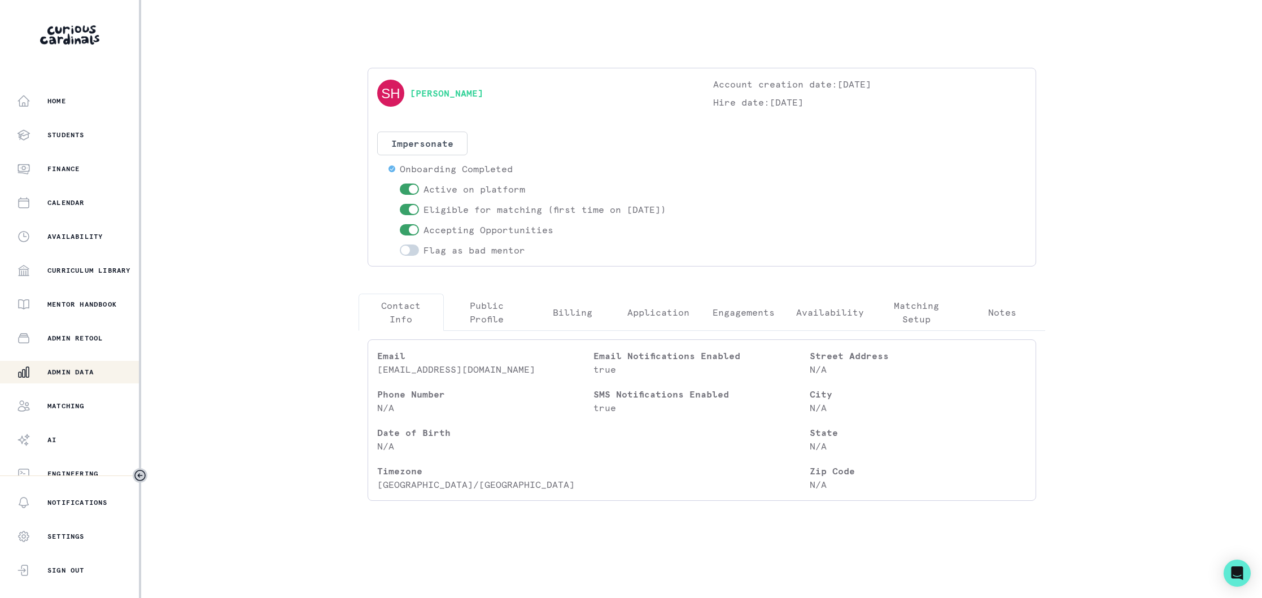
click at [732, 317] on p "Engagements" at bounding box center [743, 312] width 62 height 14
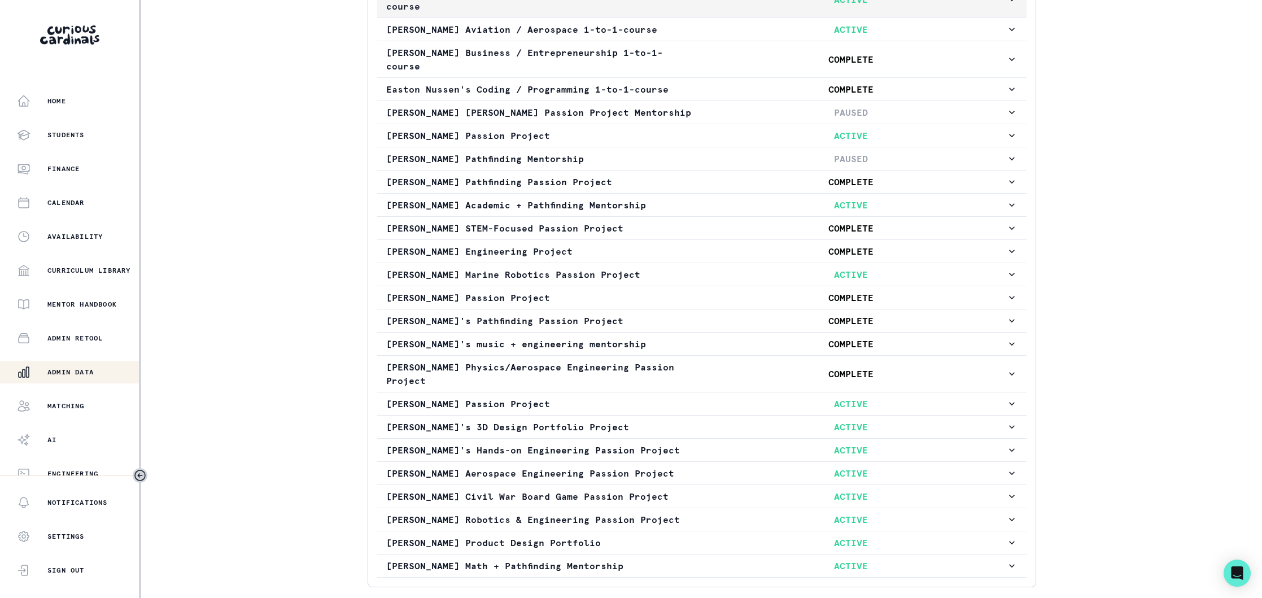
scroll to position [536, 0]
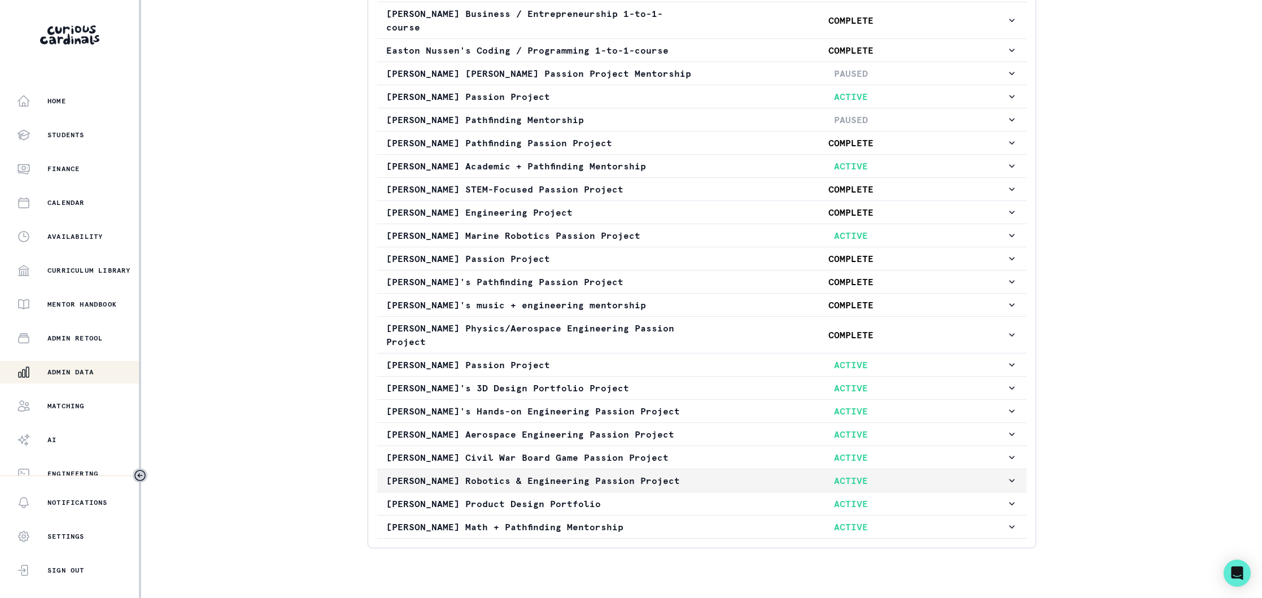
click at [673, 474] on p "[PERSON_NAME] Robotics & Engineering Passion Project" at bounding box center [541, 481] width 310 height 14
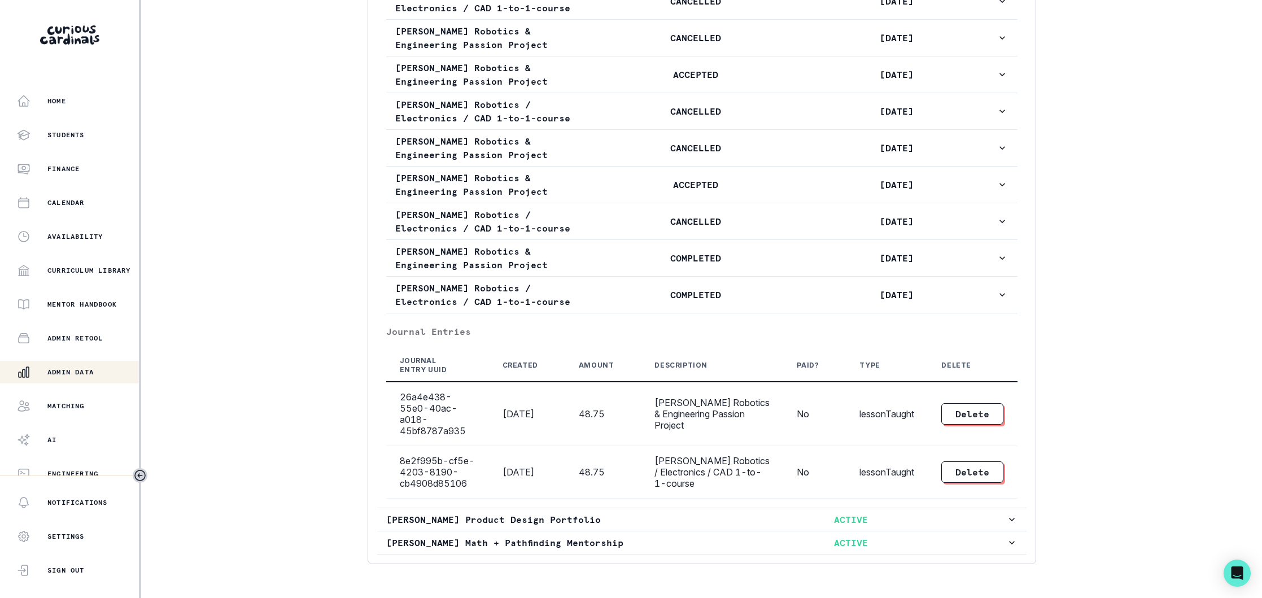
scroll to position [2228, 0]
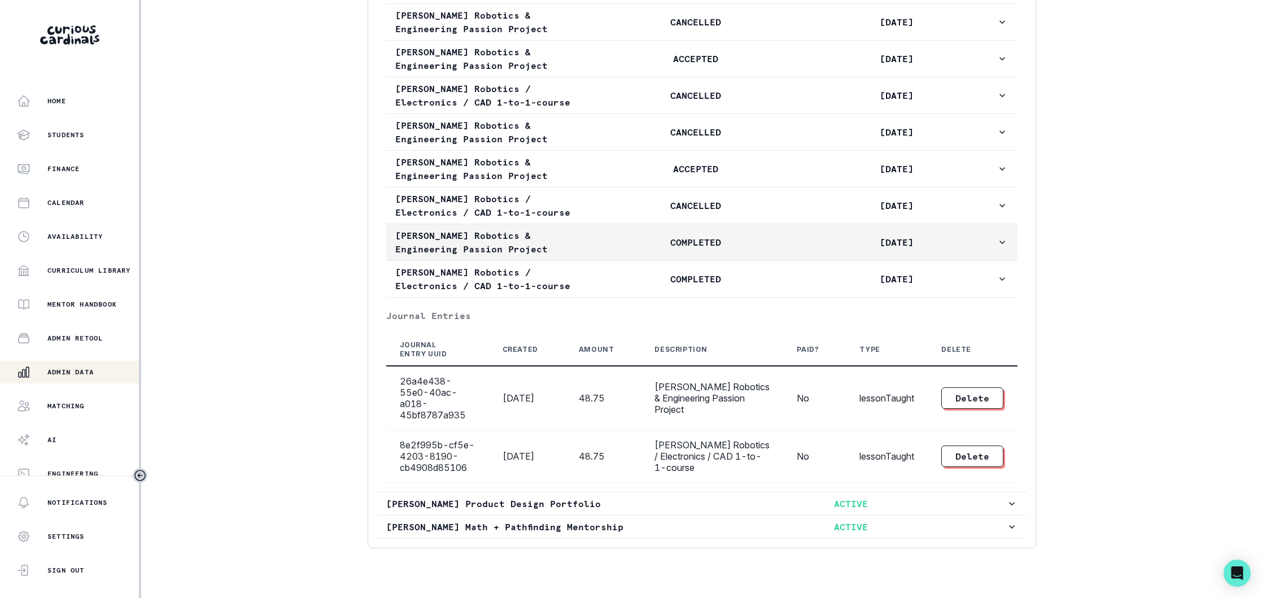
click at [593, 229] on p "[PERSON_NAME] Robotics & Engineering Passion Project" at bounding box center [495, 242] width 200 height 27
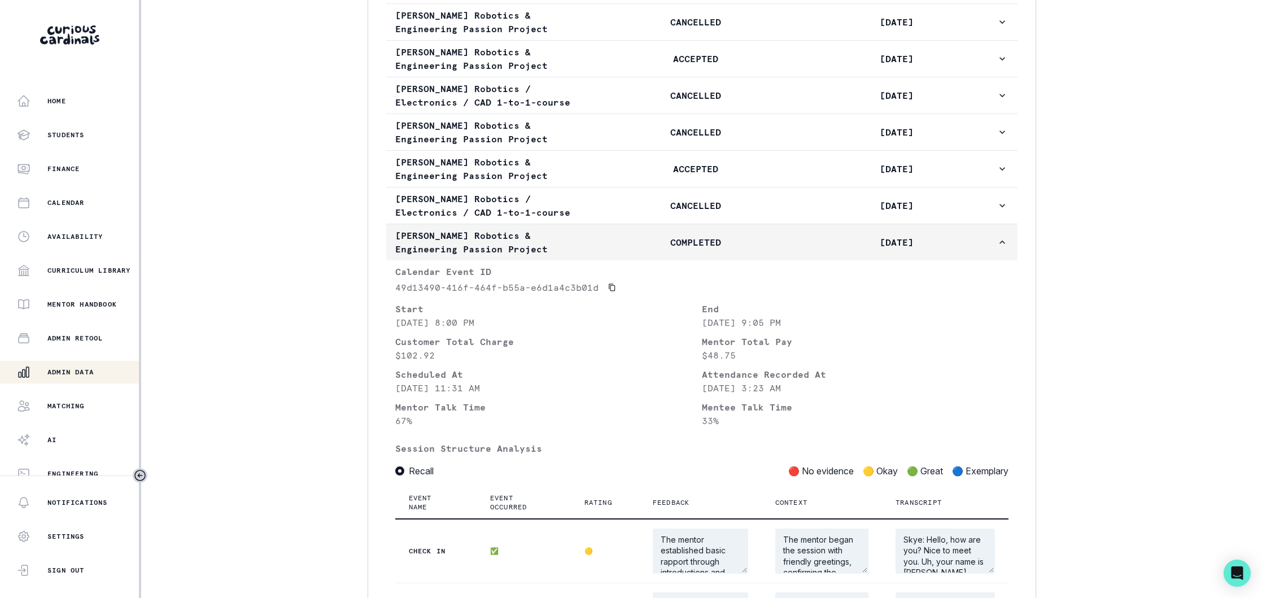
click at [608, 235] on p "COMPLETED" at bounding box center [696, 242] width 200 height 14
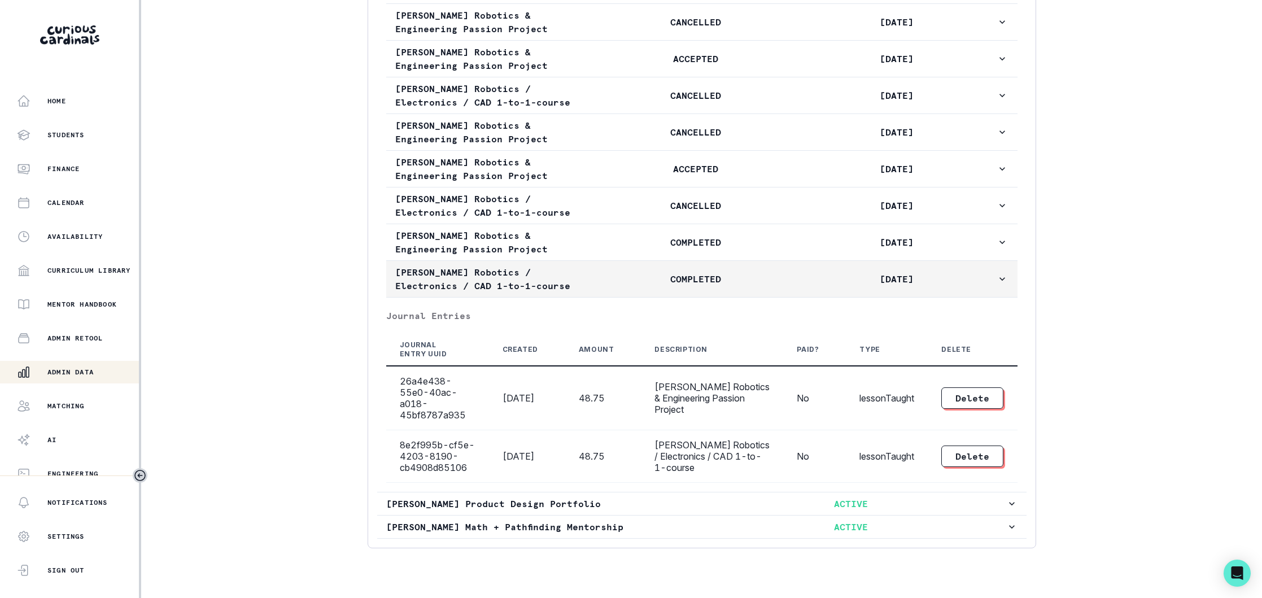
click at [610, 272] on p "COMPLETED" at bounding box center [696, 279] width 200 height 14
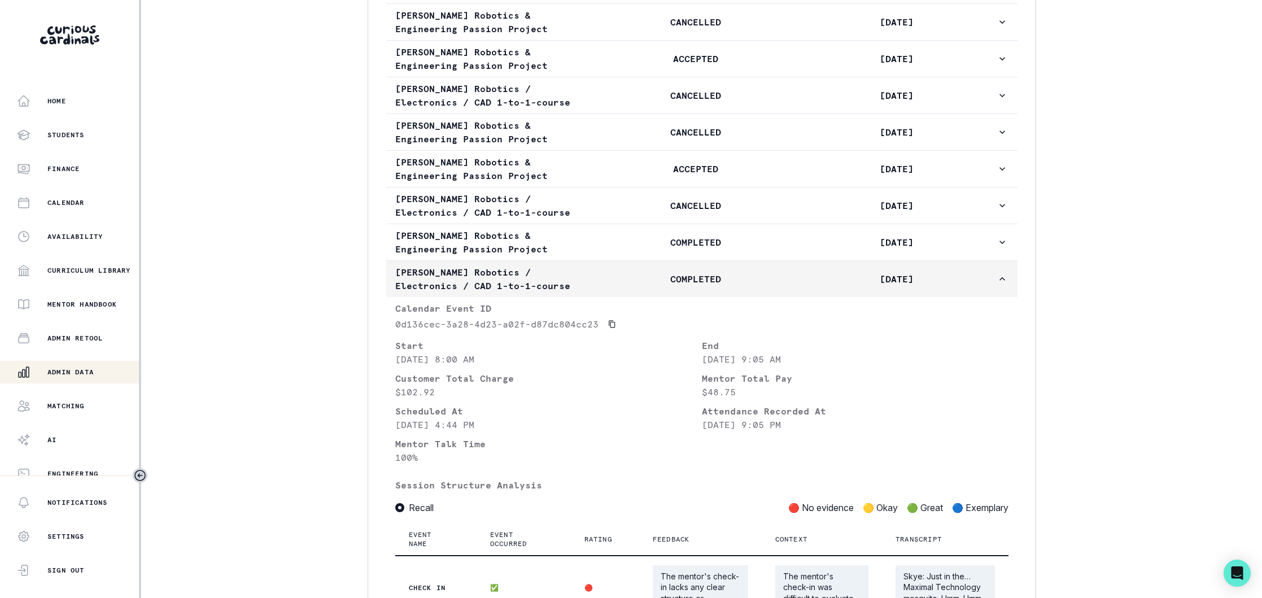
click at [611, 272] on p "COMPLETED" at bounding box center [696, 279] width 200 height 14
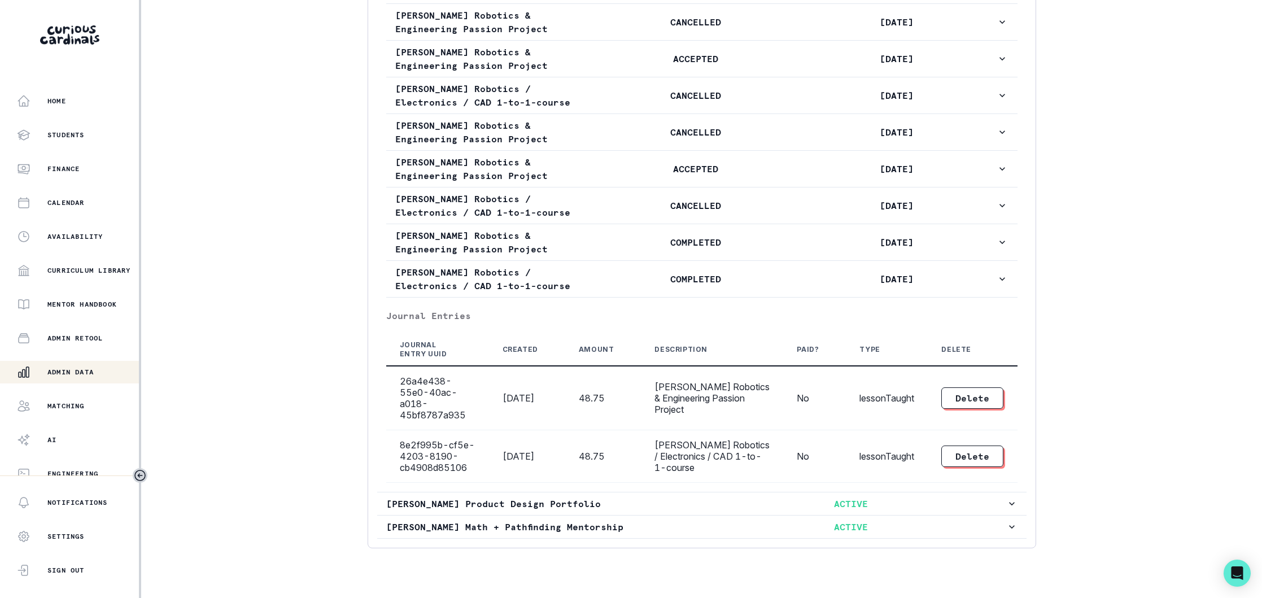
click at [93, 370] on p "Admin Data" at bounding box center [70, 371] width 46 height 9
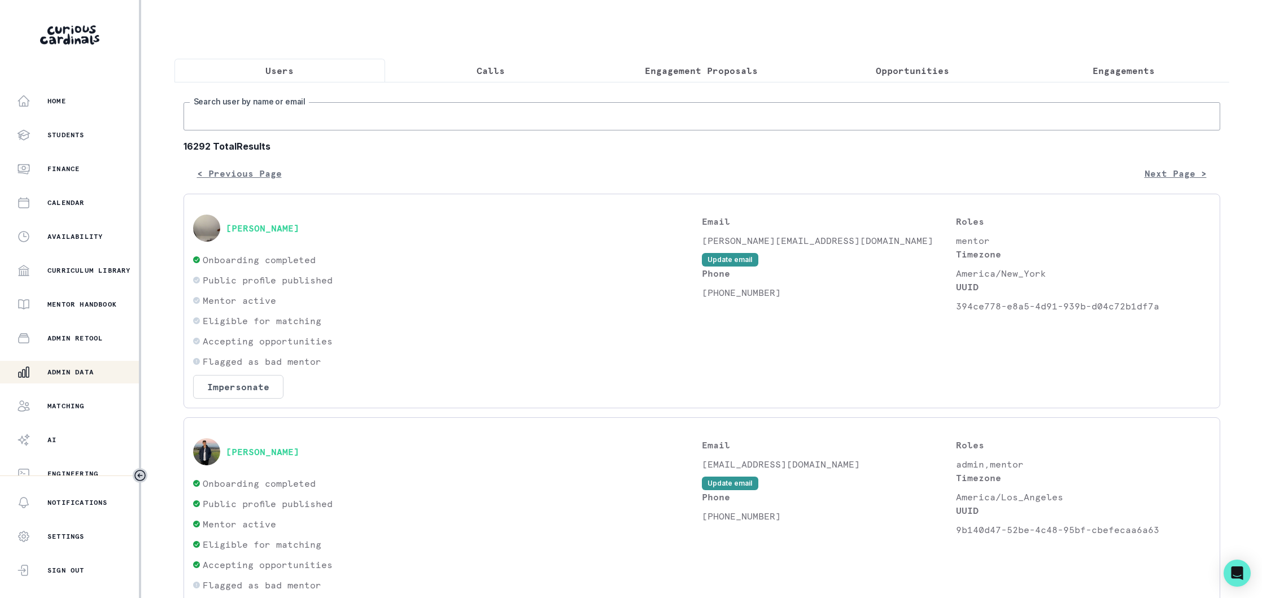
click at [361, 116] on input "Search user by name or email" at bounding box center [701, 116] width 1036 height 28
type input "annalise pe"
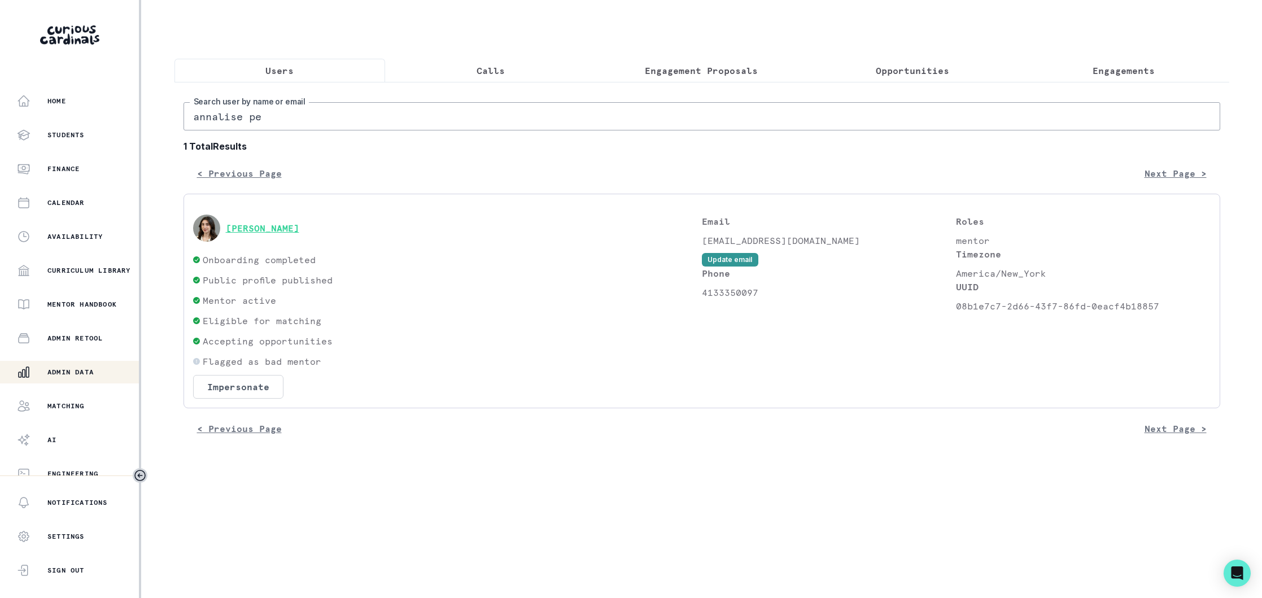
click at [299, 225] on button "[PERSON_NAME]" at bounding box center [262, 227] width 73 height 11
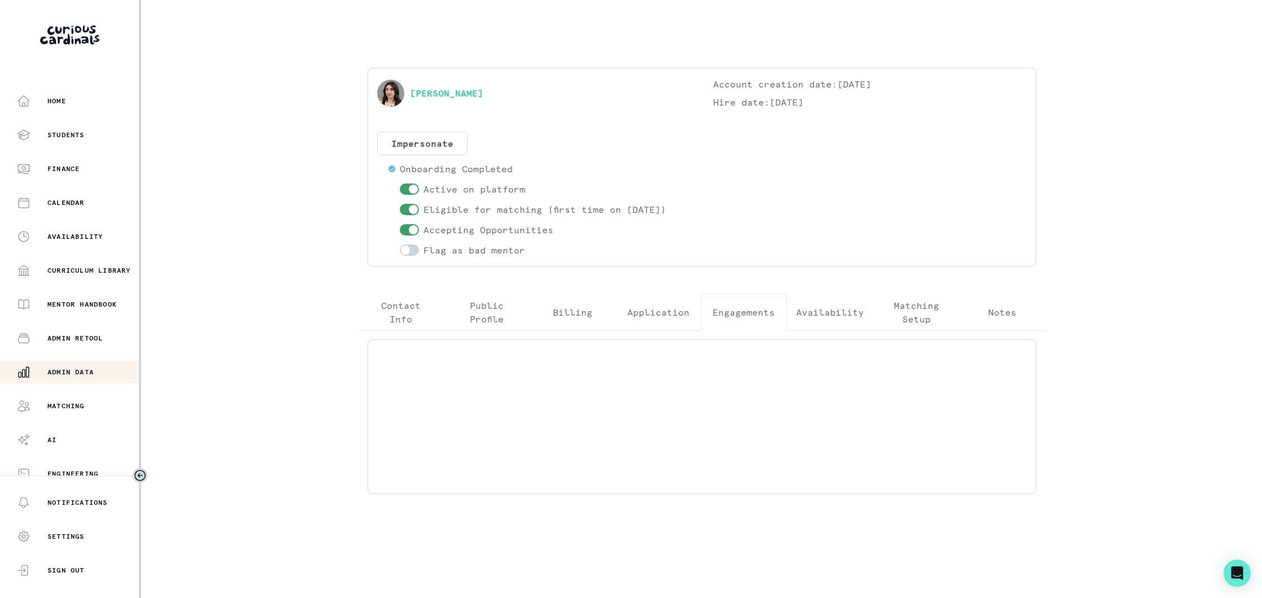
click at [769, 313] on p "Engagements" at bounding box center [743, 312] width 62 height 14
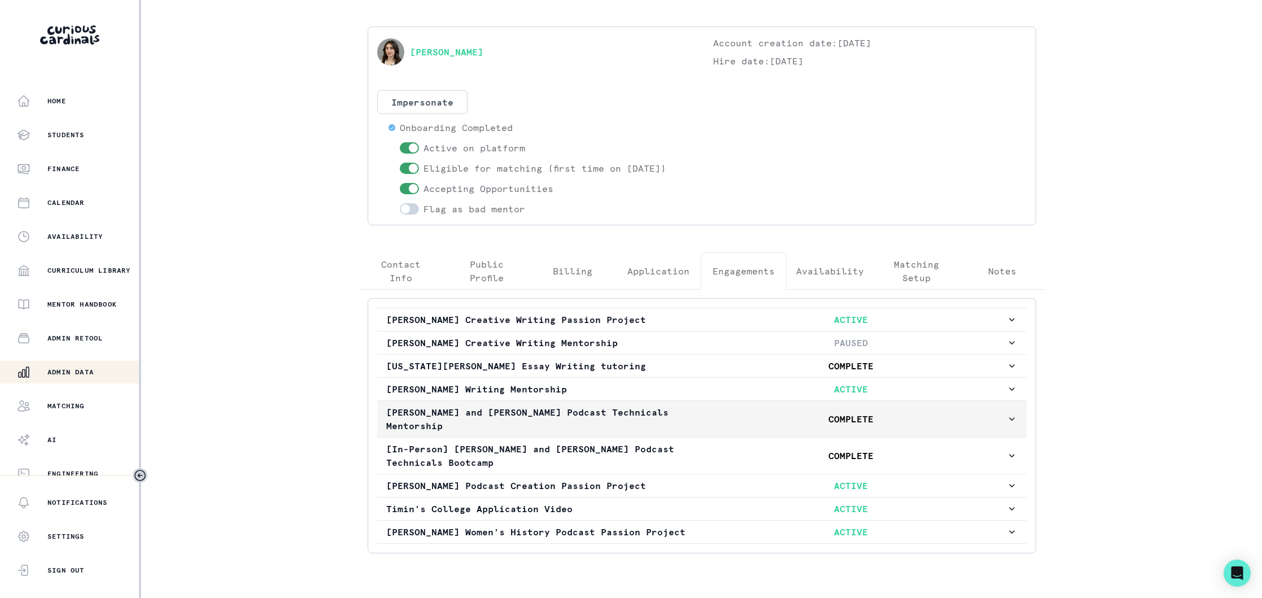
scroll to position [73, 0]
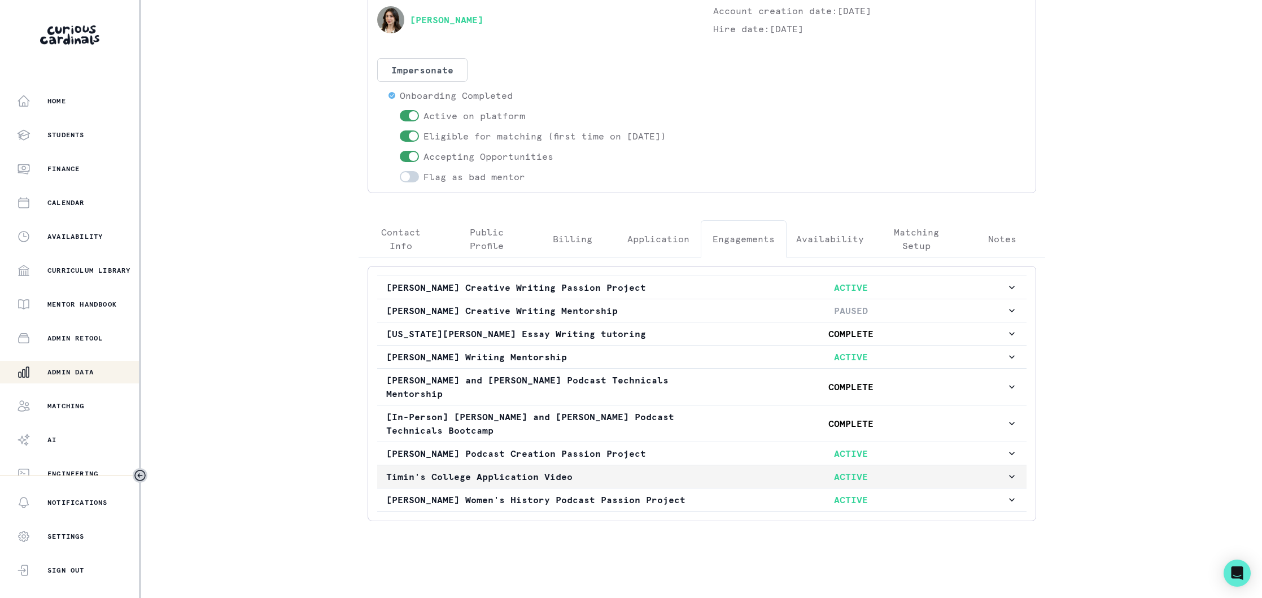
click at [632, 478] on p "Timin's College Application Video" at bounding box center [541, 477] width 310 height 14
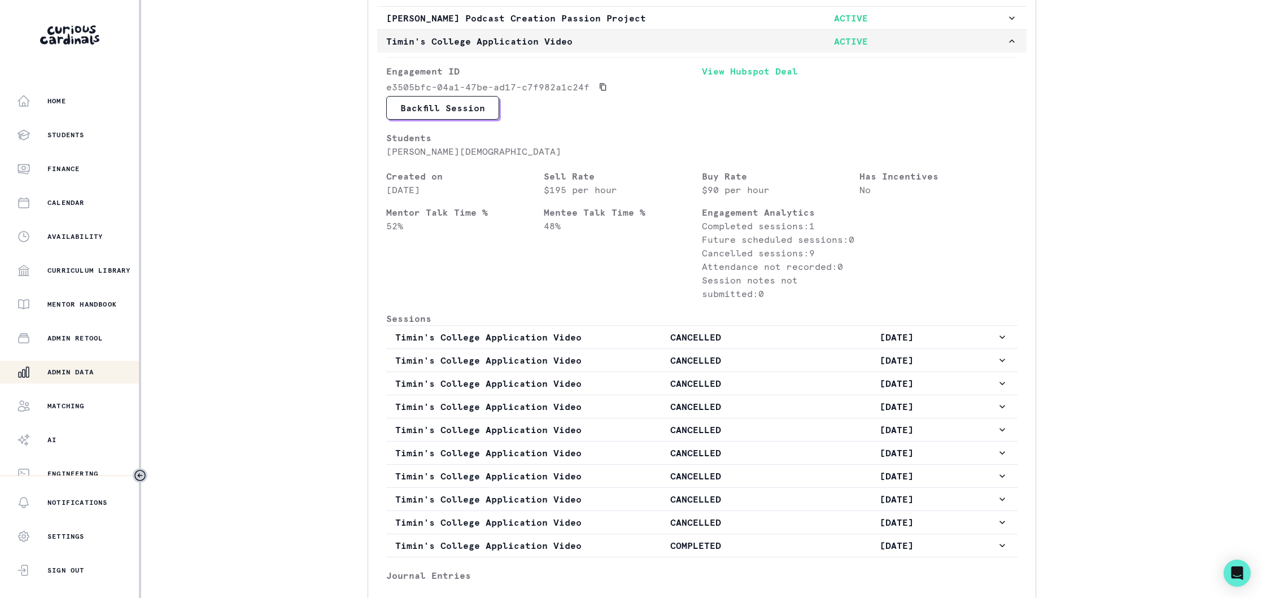
scroll to position [507, 0]
click at [448, 115] on button "Backfill Session" at bounding box center [442, 110] width 113 height 24
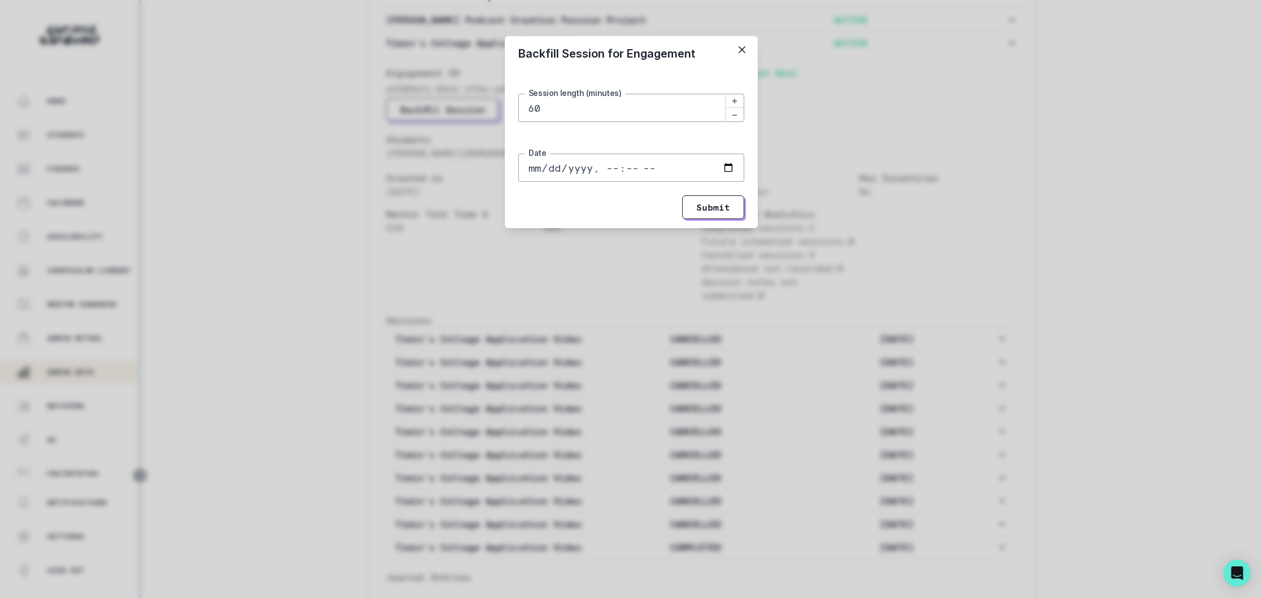
click at [729, 167] on input "Date" at bounding box center [631, 168] width 226 height 28
type input "[DATE]T09:24"
click at [613, 168] on input "Date" at bounding box center [631, 168] width 226 height 28
type input "[DATE]T08:00"
drag, startPoint x: 651, startPoint y: 170, endPoint x: 682, endPoint y: 163, distance: 31.5
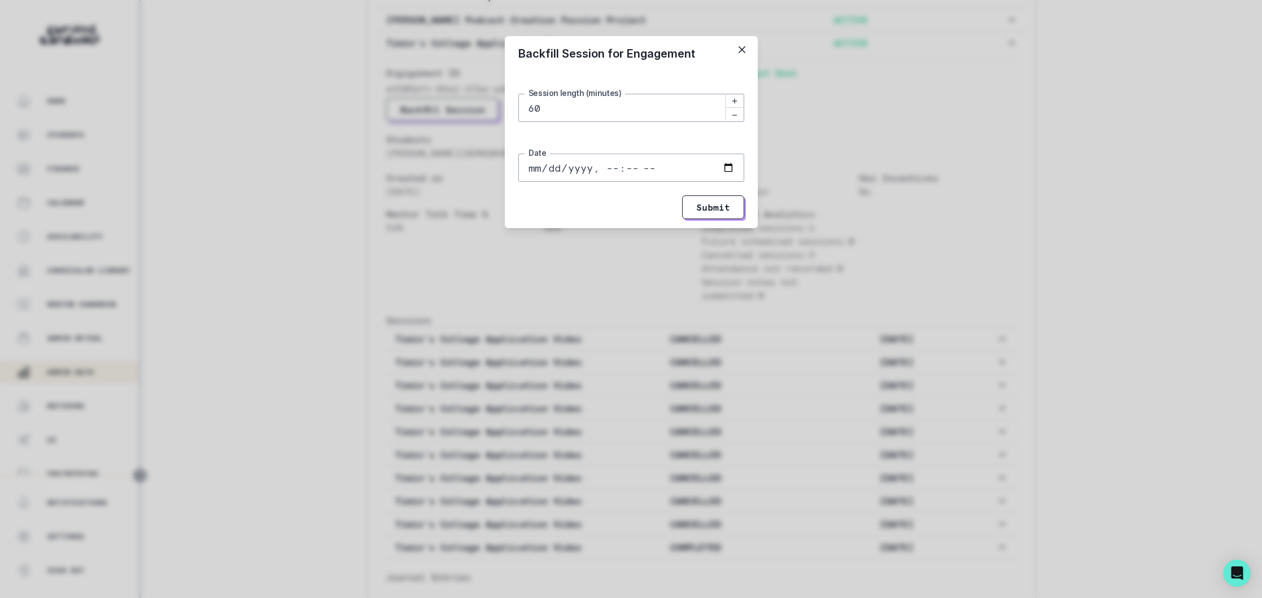
click at [652, 170] on input "Date" at bounding box center [631, 168] width 226 height 28
click at [701, 143] on div "60 Session length (minutes) Date" at bounding box center [631, 129] width 226 height 106
click at [701, 208] on button "Submit" at bounding box center [713, 207] width 62 height 24
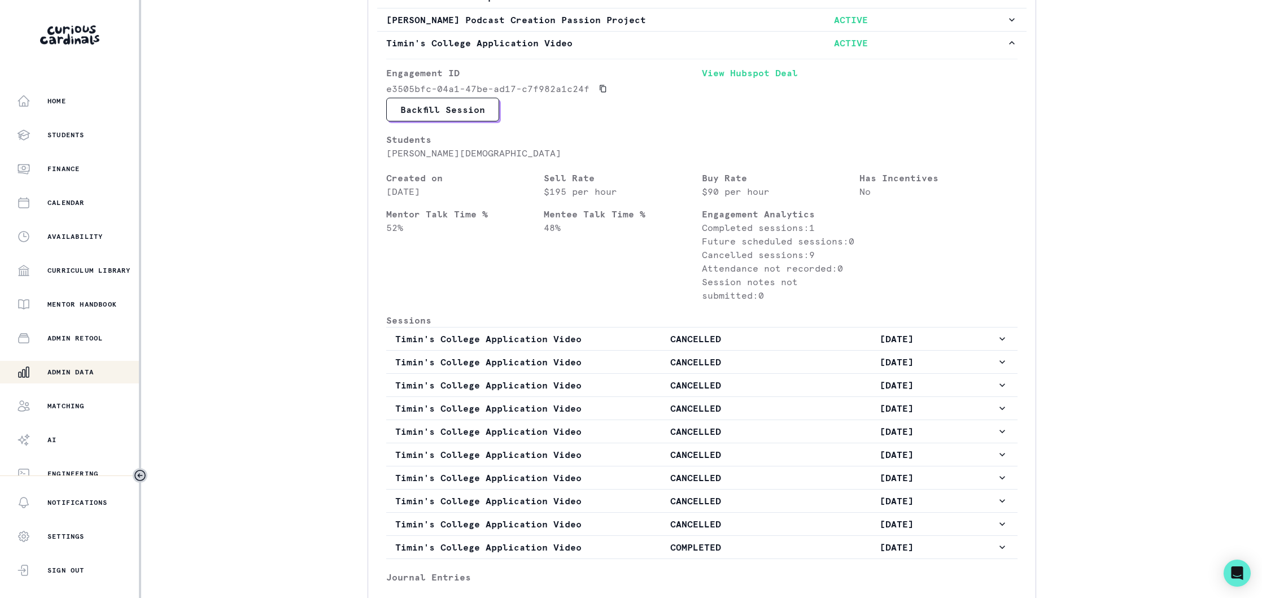
drag, startPoint x: 69, startPoint y: 373, endPoint x: 95, endPoint y: 362, distance: 27.6
click at [71, 371] on p "Admin Data" at bounding box center [70, 371] width 46 height 9
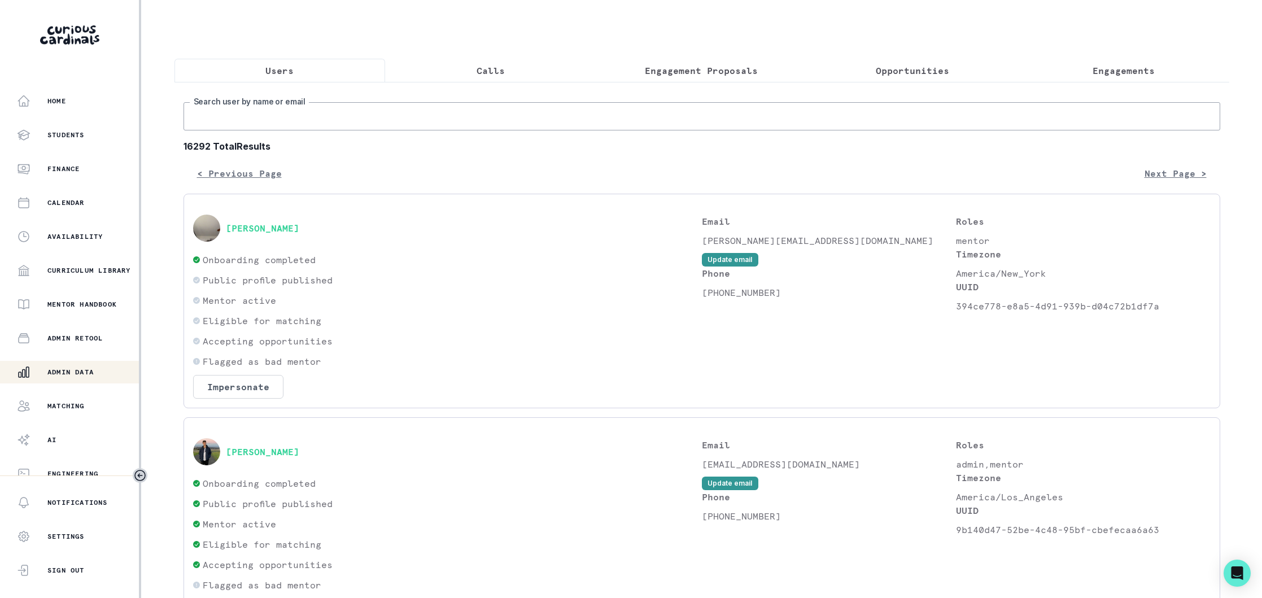
click at [309, 115] on input "Search user by name or email" at bounding box center [701, 116] width 1036 height 28
paste input "[EMAIL_ADDRESS][PERSON_NAME][DOMAIN_NAME]"
type input "[EMAIL_ADDRESS][PERSON_NAME][DOMAIN_NAME]"
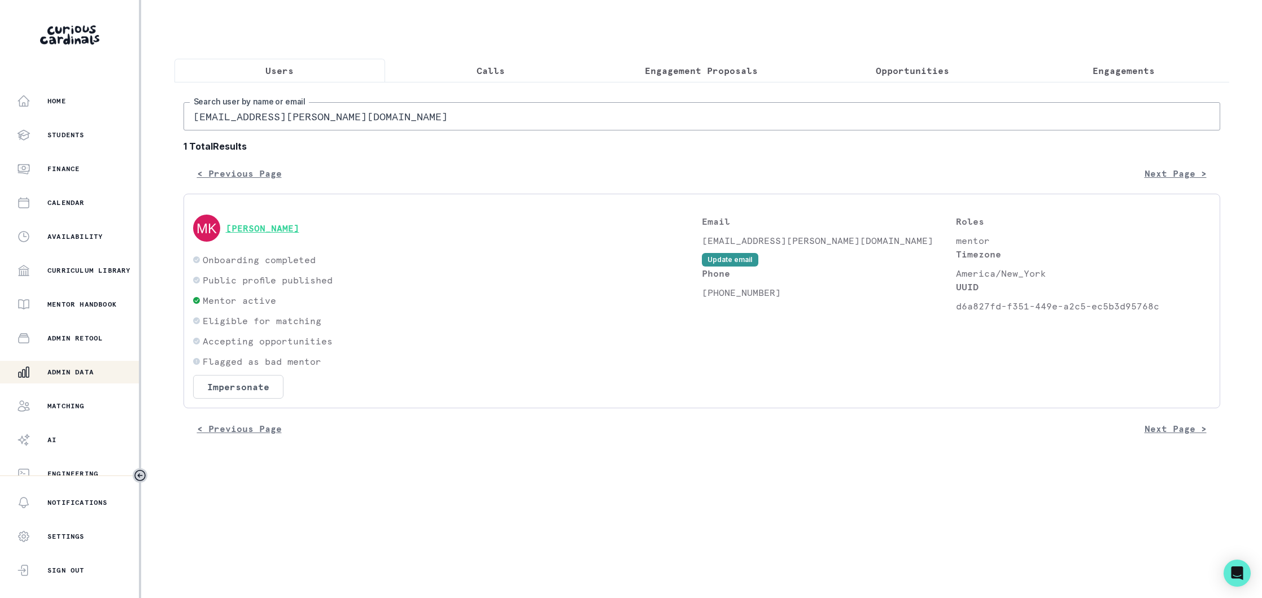
click at [265, 224] on button "[PERSON_NAME]" at bounding box center [262, 227] width 73 height 11
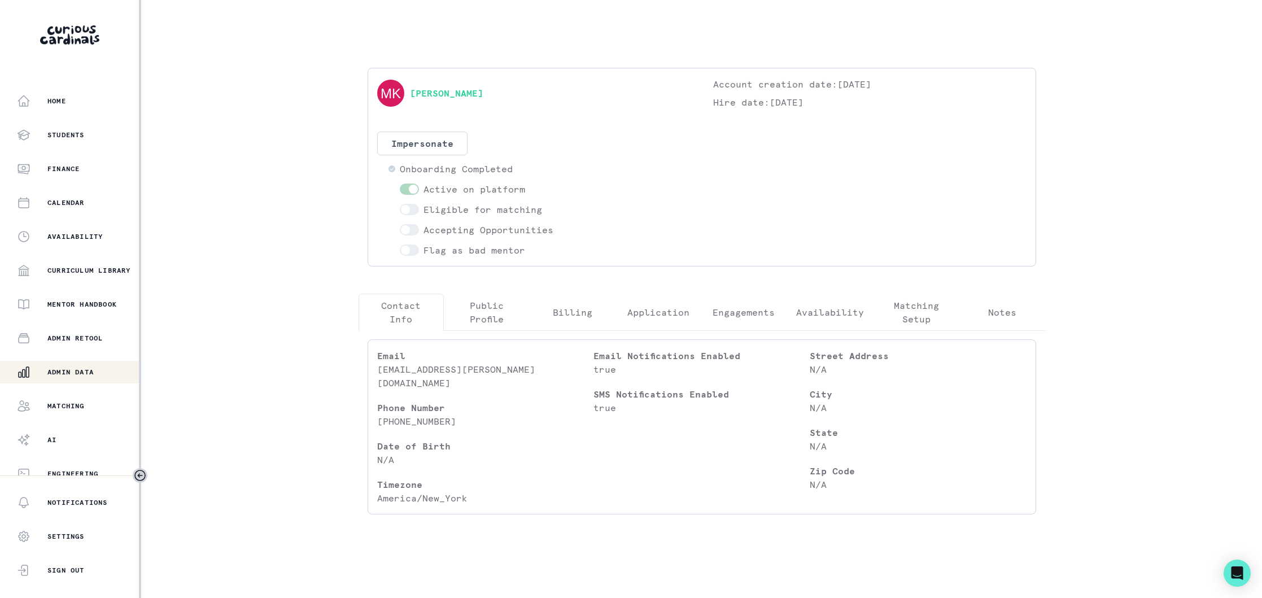
click at [498, 303] on p "Public Profile" at bounding box center [486, 312] width 67 height 27
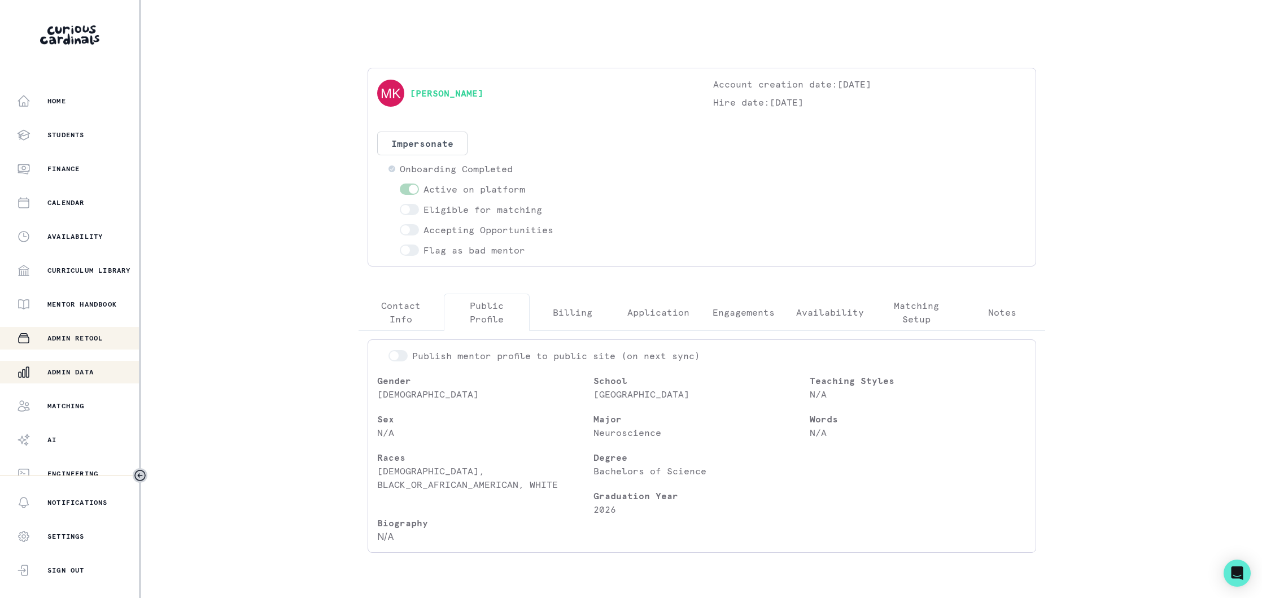
drag, startPoint x: 74, startPoint y: 373, endPoint x: 112, endPoint y: 340, distance: 50.5
click at [75, 371] on p "Admin Data" at bounding box center [70, 371] width 46 height 9
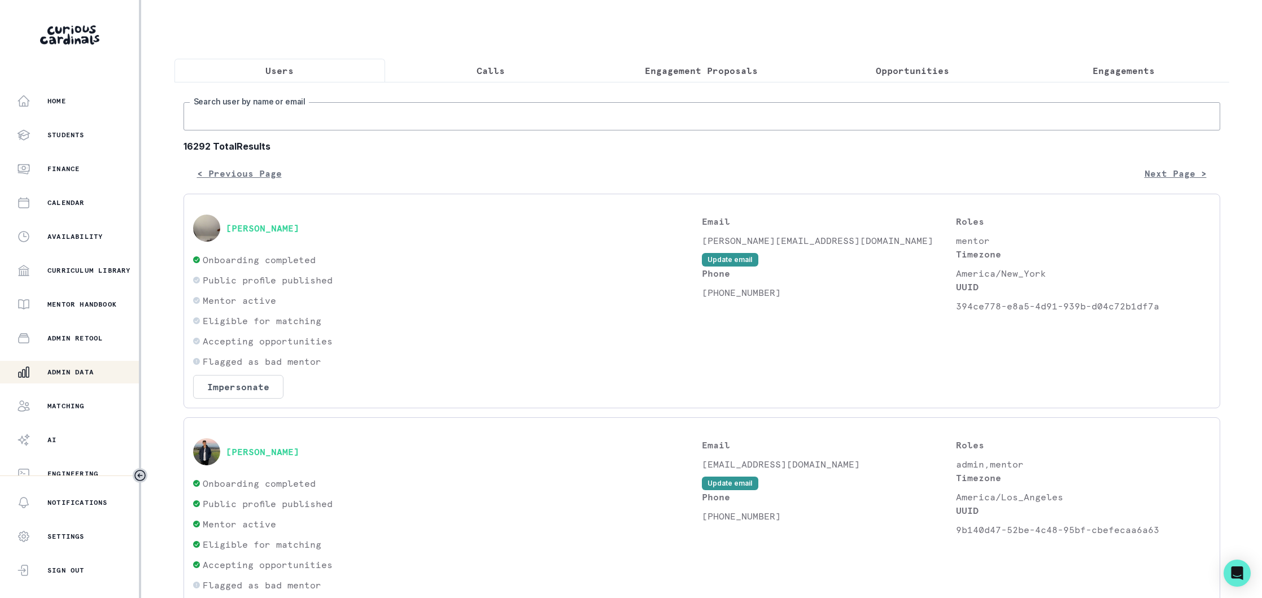
click at [244, 114] on input "Search user by name or email" at bounding box center [701, 116] width 1036 height 28
paste input "[EMAIL_ADDRESS][DOMAIN_NAME]"
type input "[EMAIL_ADDRESS][DOMAIN_NAME]"
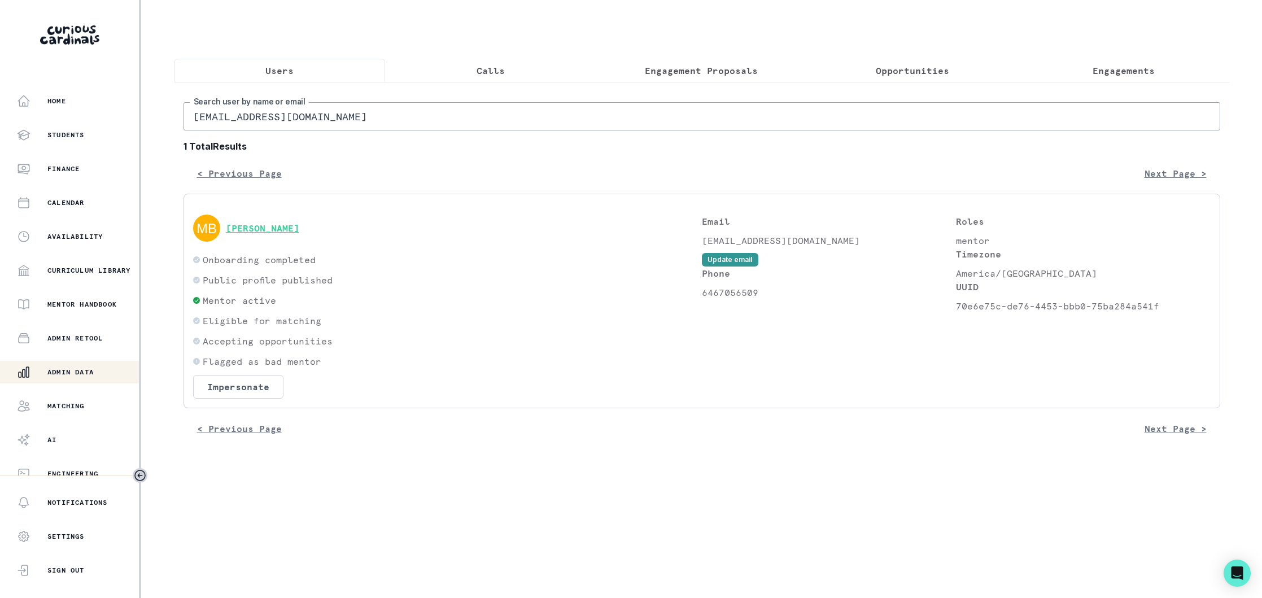
click at [245, 223] on button "[PERSON_NAME]" at bounding box center [262, 227] width 73 height 11
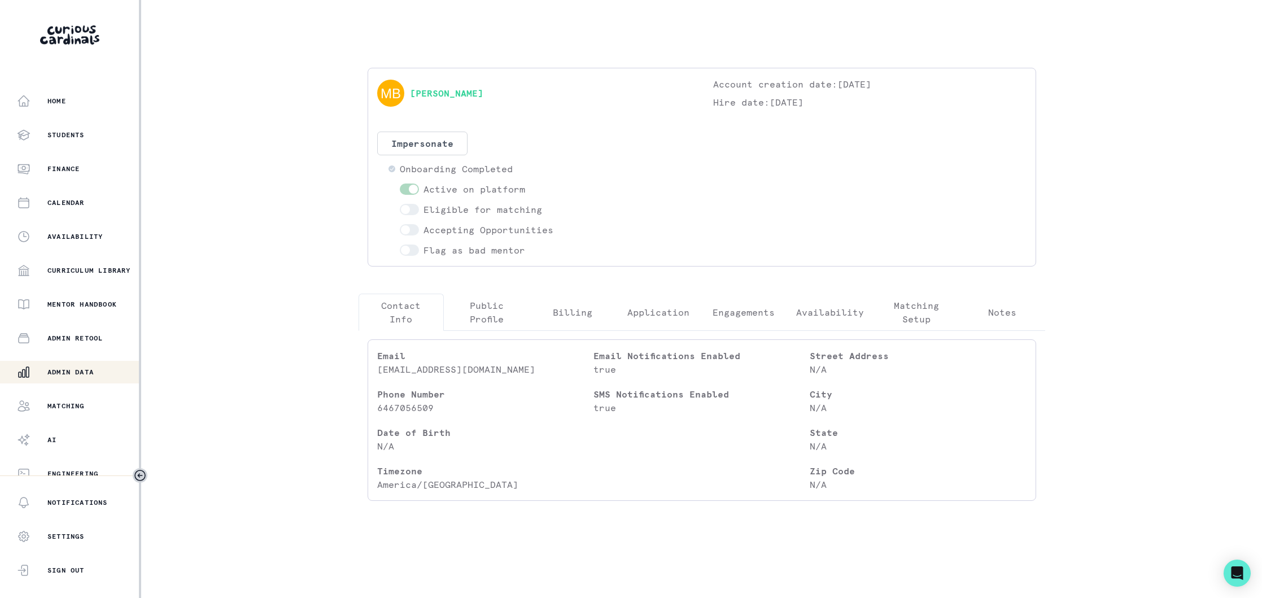
click at [483, 316] on p "Public Profile" at bounding box center [486, 312] width 67 height 27
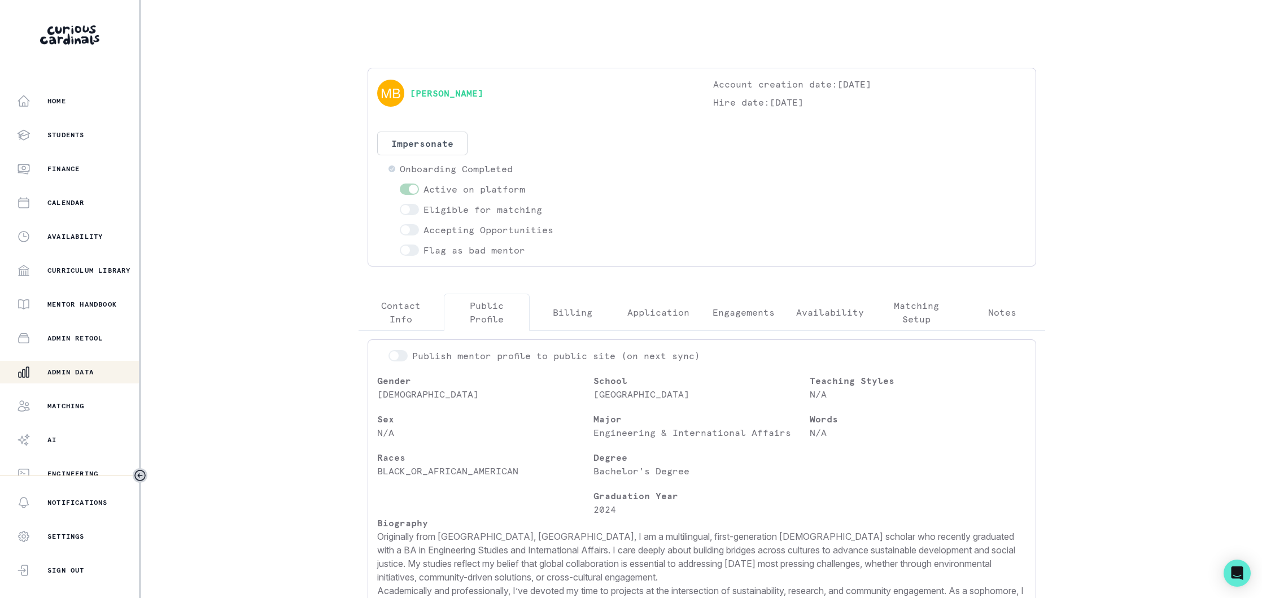
drag, startPoint x: 68, startPoint y: 373, endPoint x: 113, endPoint y: 372, distance: 44.6
click at [69, 373] on p "Admin Data" at bounding box center [70, 371] width 46 height 9
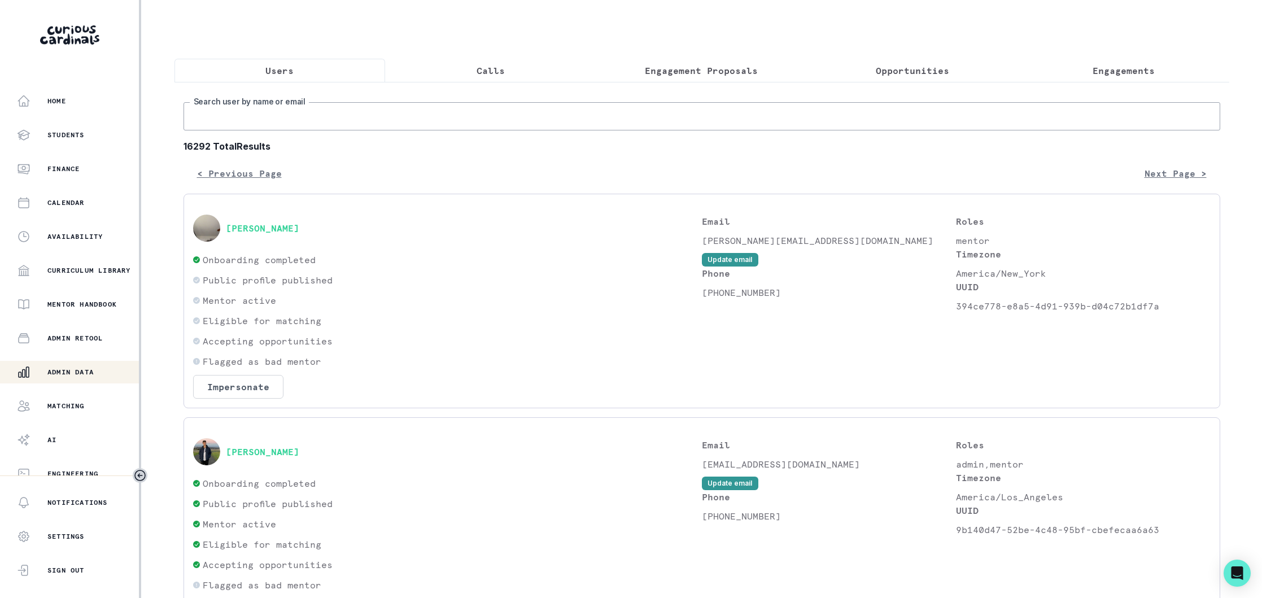
click at [451, 118] on input "Search user by name or email" at bounding box center [701, 116] width 1036 height 28
paste input "[EMAIL_ADDRESS][DOMAIN_NAME]"
type input "[EMAIL_ADDRESS][DOMAIN_NAME]"
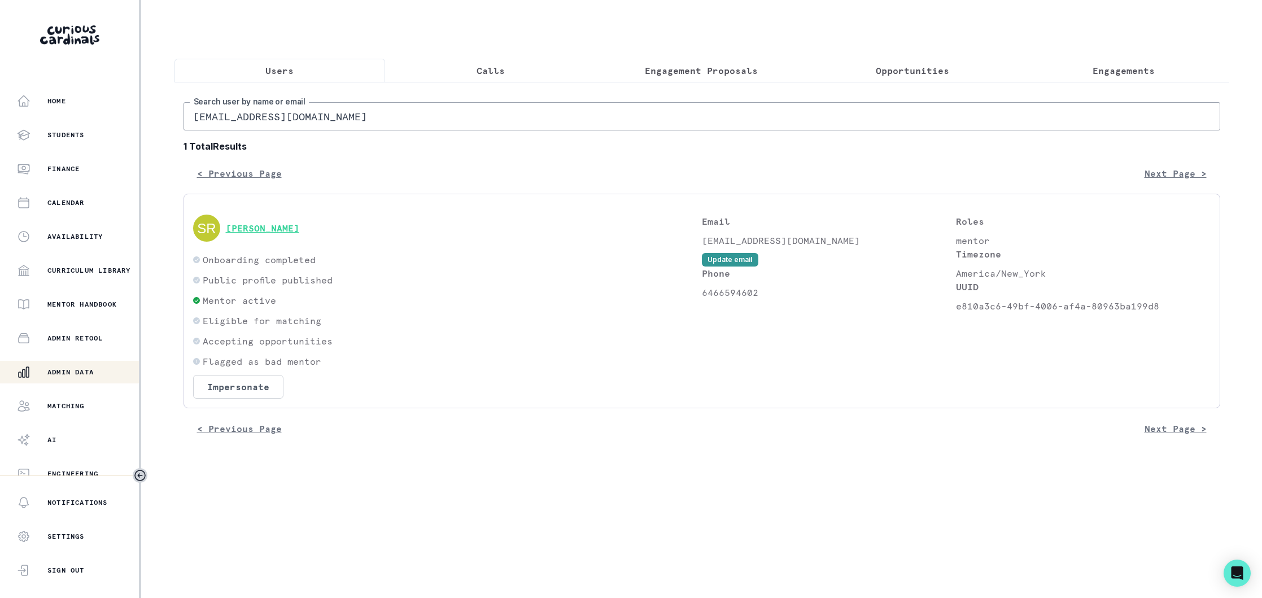
click at [270, 225] on button "[PERSON_NAME]" at bounding box center [262, 227] width 73 height 11
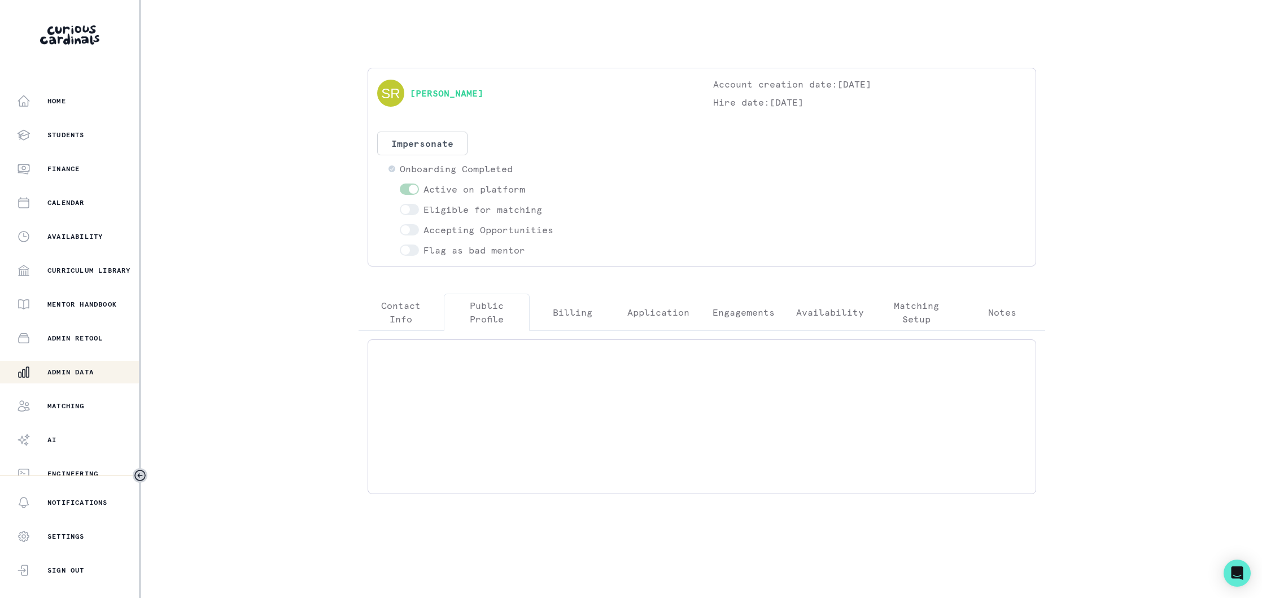
click at [499, 319] on p "Public Profile" at bounding box center [486, 312] width 67 height 27
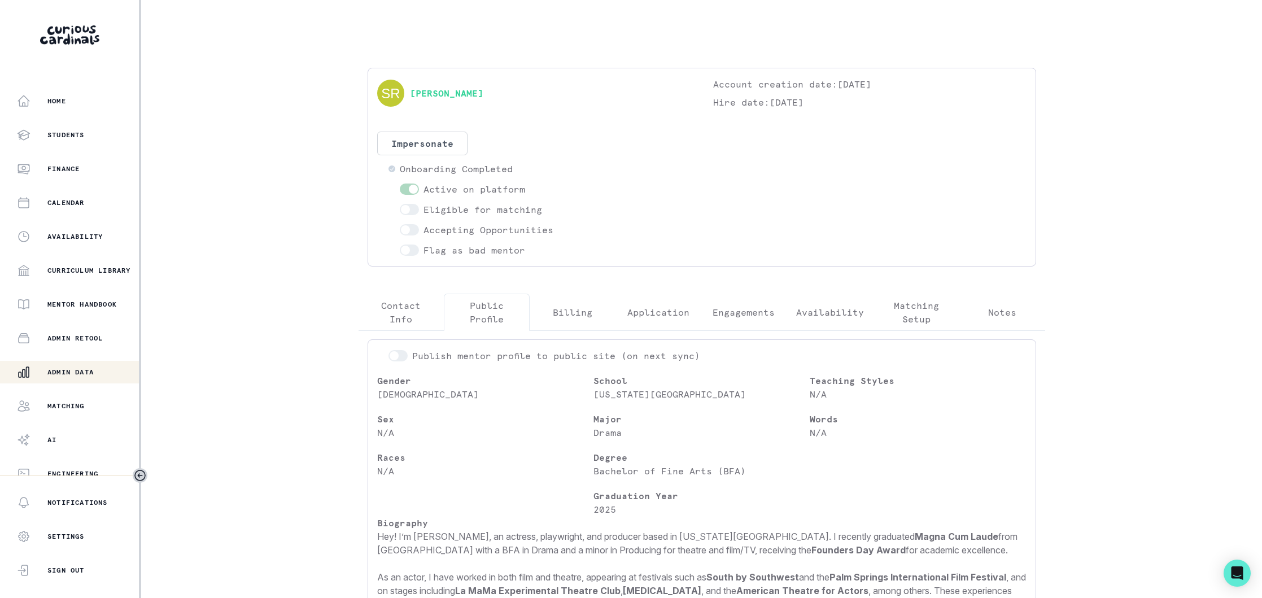
click at [60, 368] on p "Admin Data" at bounding box center [70, 371] width 46 height 9
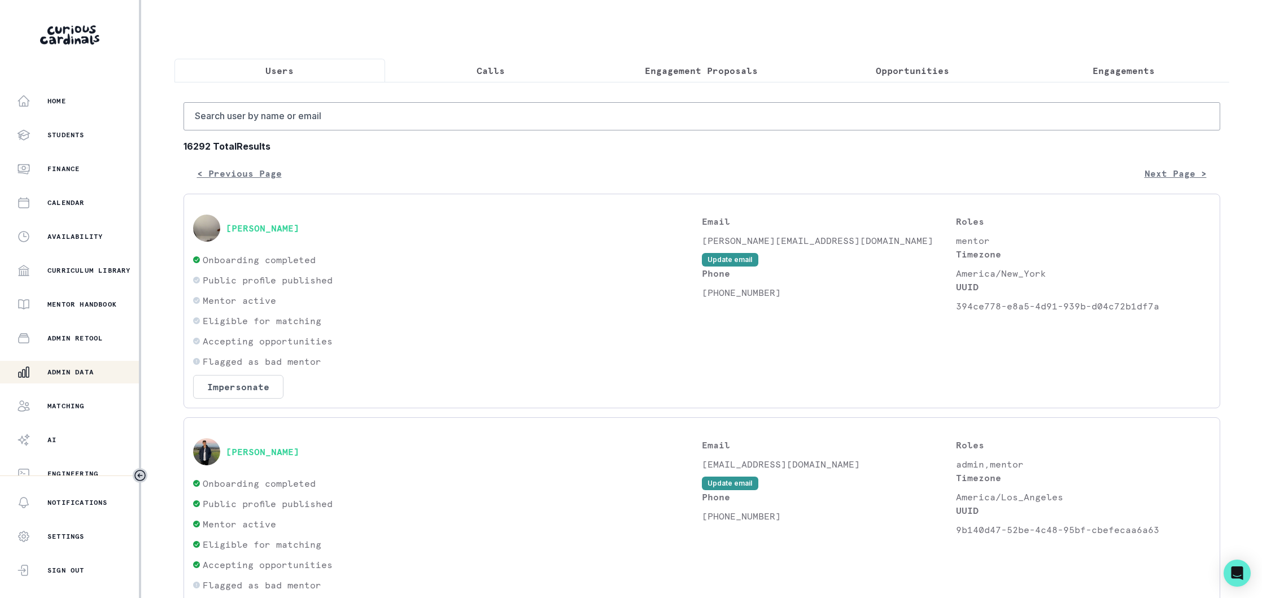
click at [1098, 65] on p "Engagements" at bounding box center [1123, 71] width 62 height 14
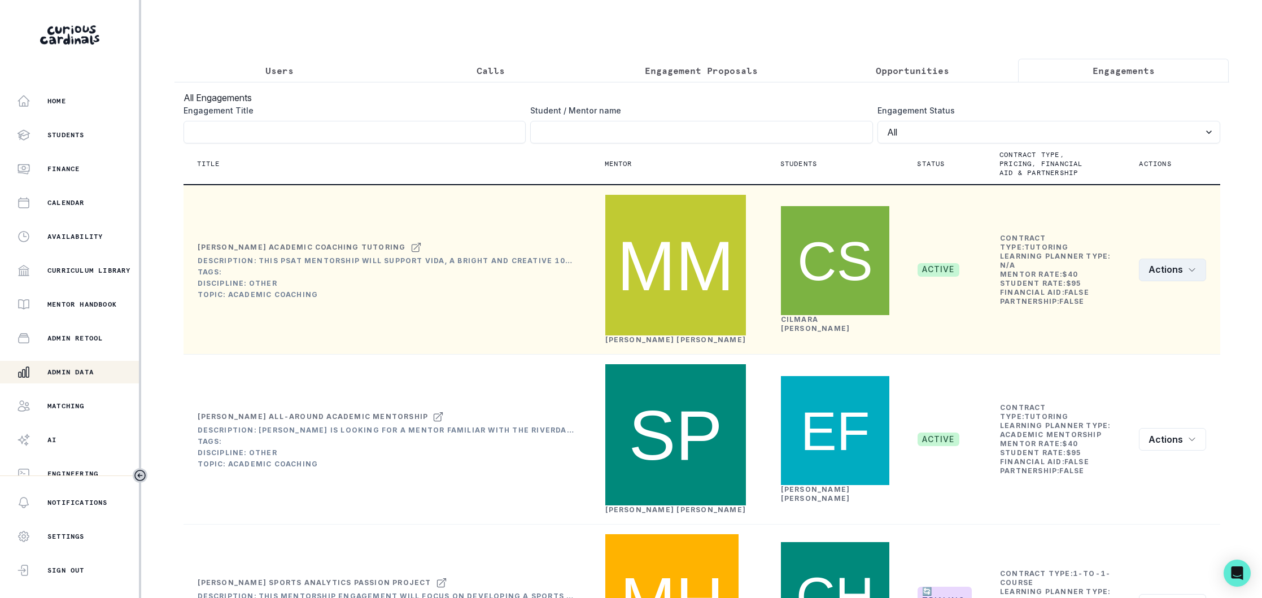
click at [1193, 259] on button "Actions" at bounding box center [1172, 270] width 67 height 23
click at [1111, 263] on button "Edit" at bounding box center [1142, 266] width 125 height 18
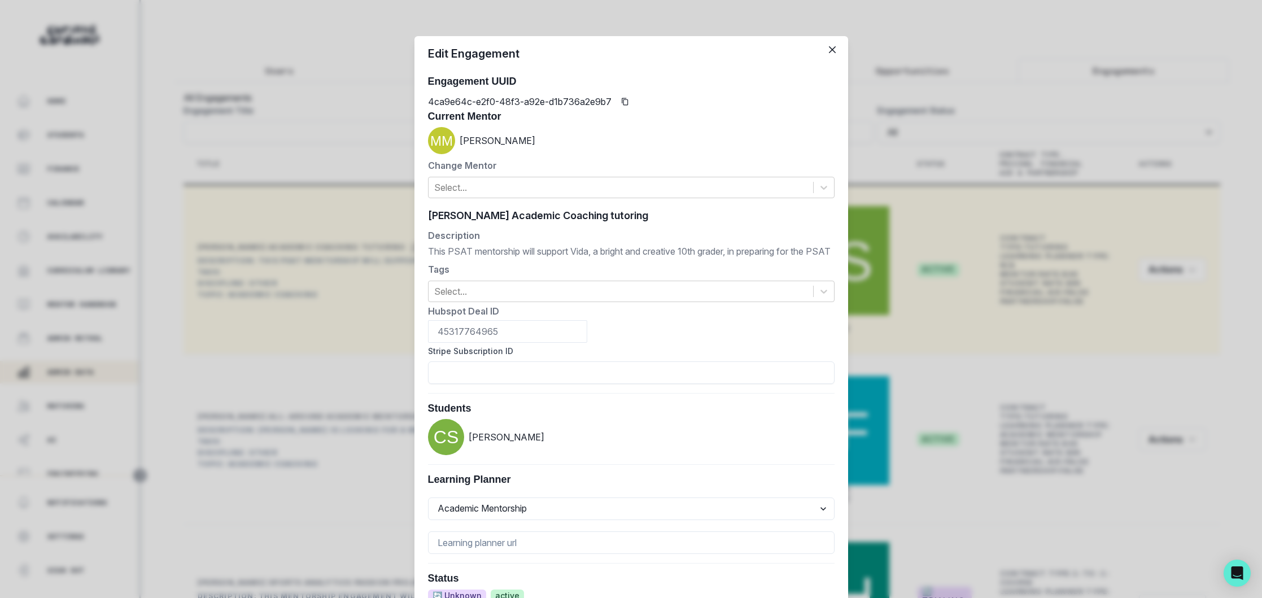
click at [645, 219] on div "[PERSON_NAME] Academic Coaching tutoring [PERSON_NAME] Academic Coaching tutori…" at bounding box center [631, 215] width 406 height 17
drag, startPoint x: 654, startPoint y: 216, endPoint x: 427, endPoint y: 218, distance: 226.4
click at [427, 218] on div "[PERSON_NAME] Academic Coaching tutoring [PERSON_NAME] Academic Coaching tutori…" at bounding box center [631, 536] width 434 height 666
paste input "Vida's PSAT Academic Mentorship"
type input "Vida's PSAT Academic Mentorship"
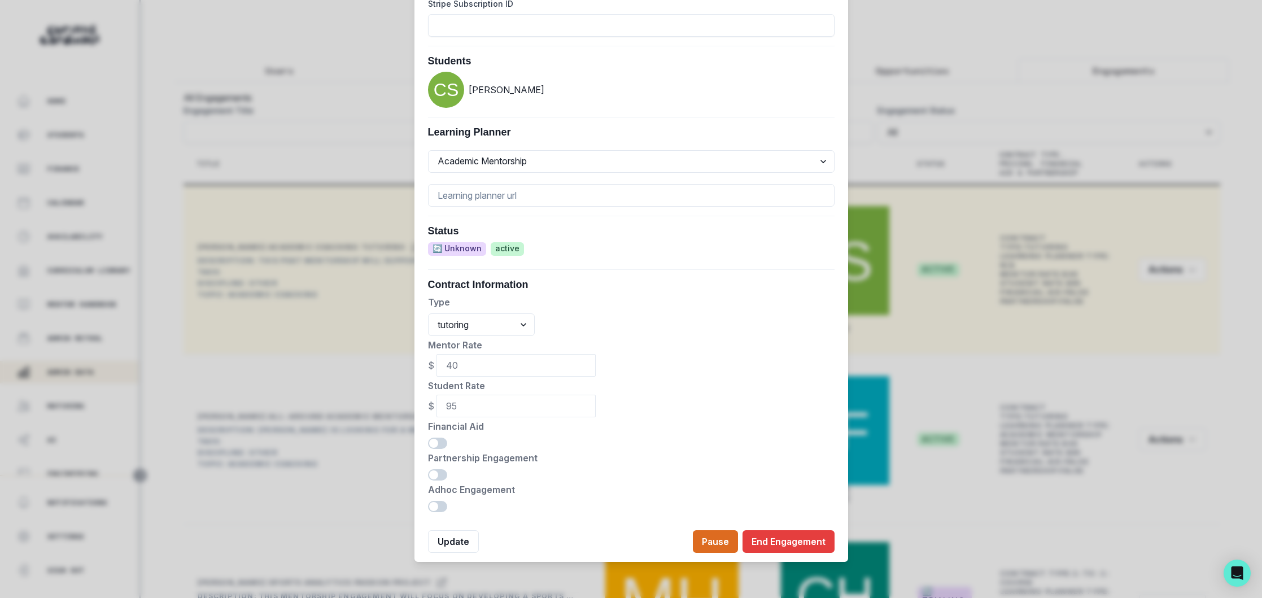
scroll to position [361, 0]
click at [447, 538] on button "Update" at bounding box center [453, 541] width 51 height 23
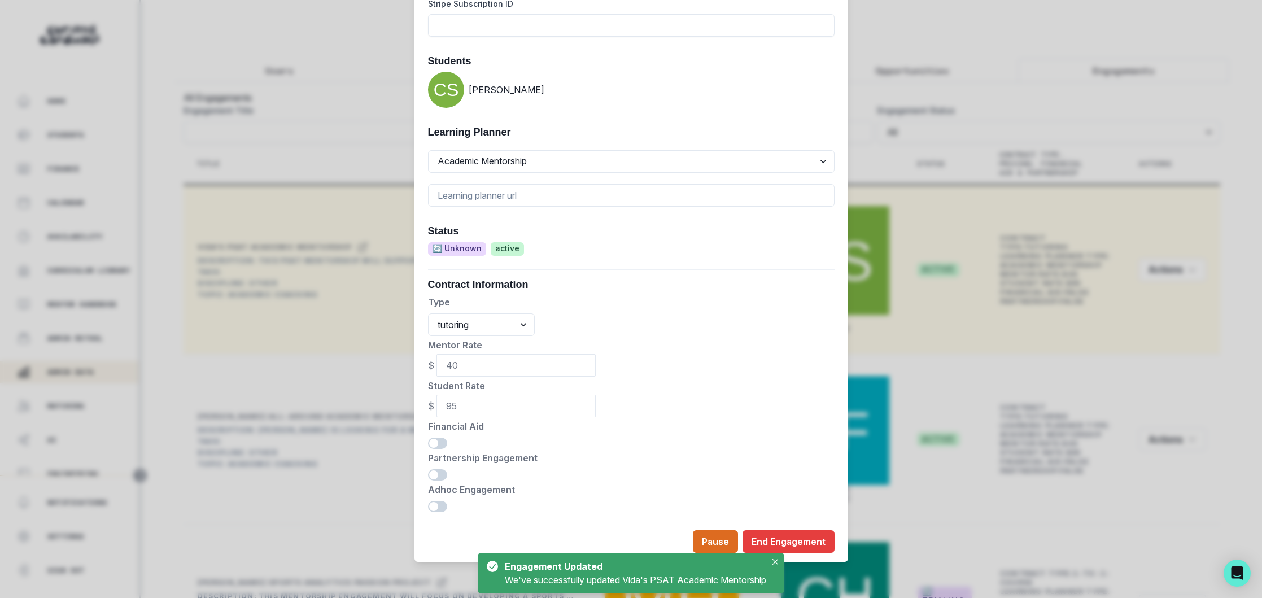
drag, startPoint x: 287, startPoint y: 122, endPoint x: 317, endPoint y: 76, distance: 54.6
click at [293, 117] on div "Edit Engagement Engagement UUID 4ca9e64c-e2f0-48f3-a92e-d1b736a2e9b7 Current Me…" at bounding box center [631, 299] width 1262 height 598
